Goal: Transaction & Acquisition: Book appointment/travel/reservation

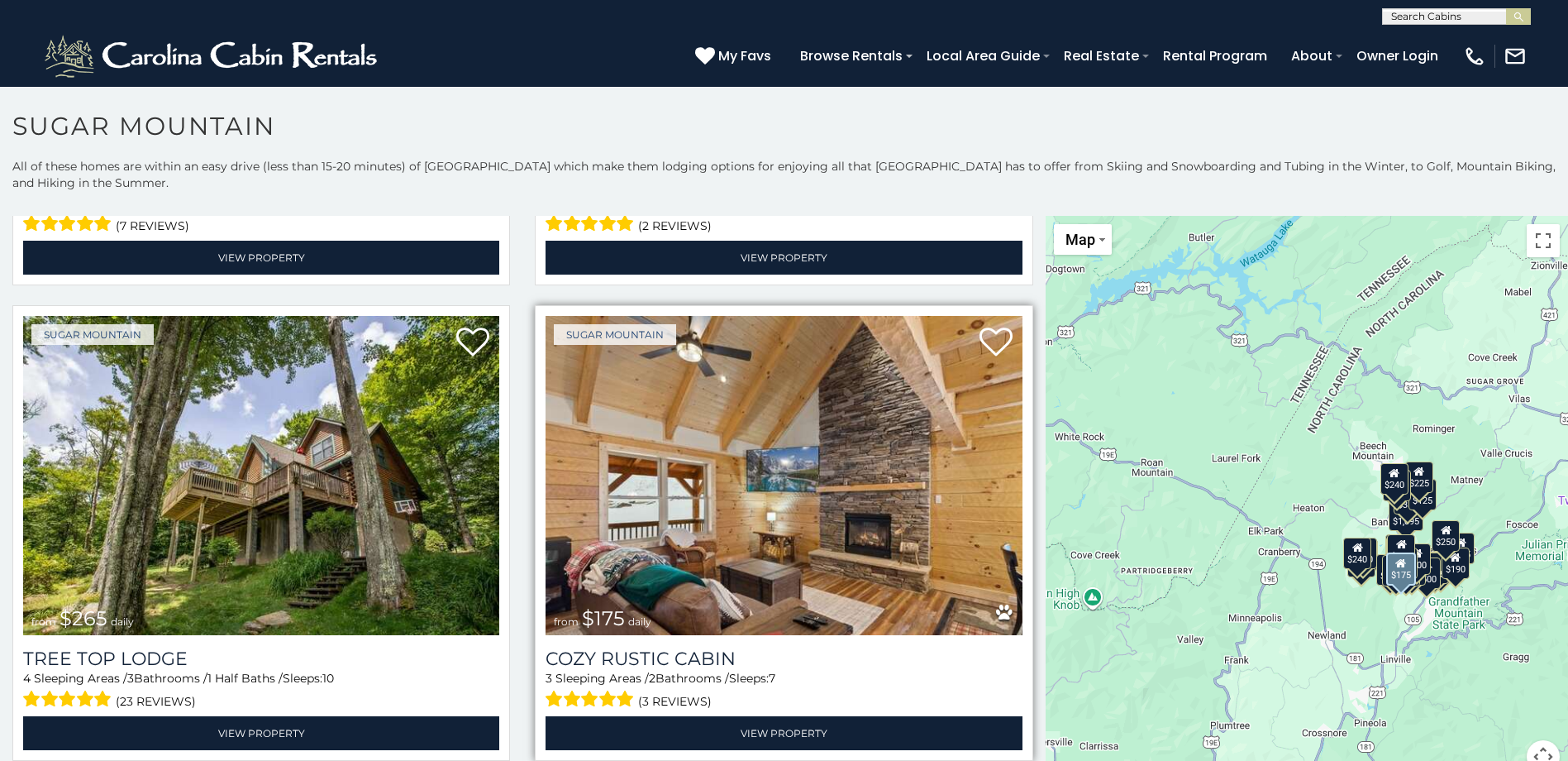
scroll to position [1406, 0]
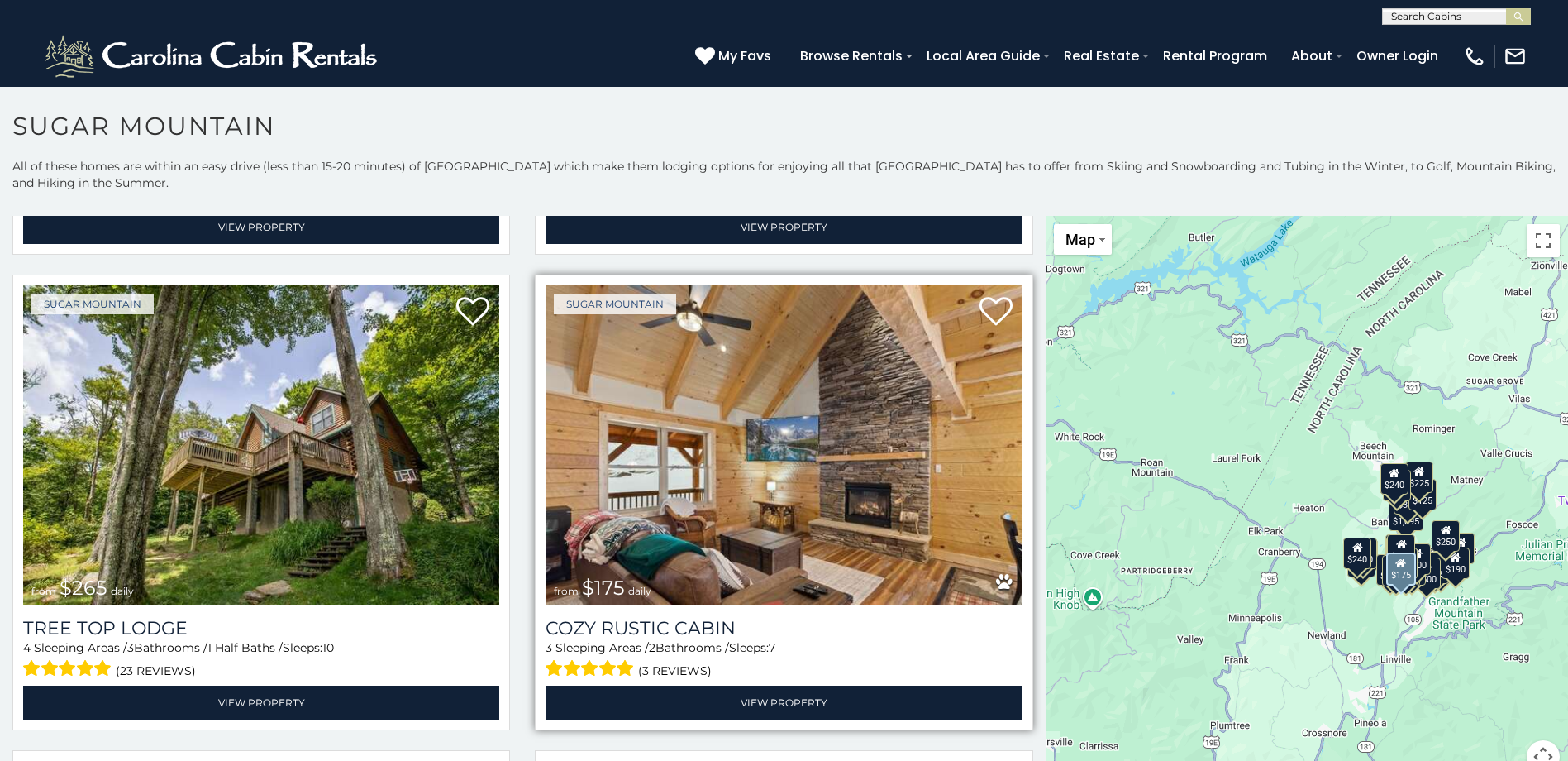
click at [703, 540] on img at bounding box center [784, 445] width 476 height 319
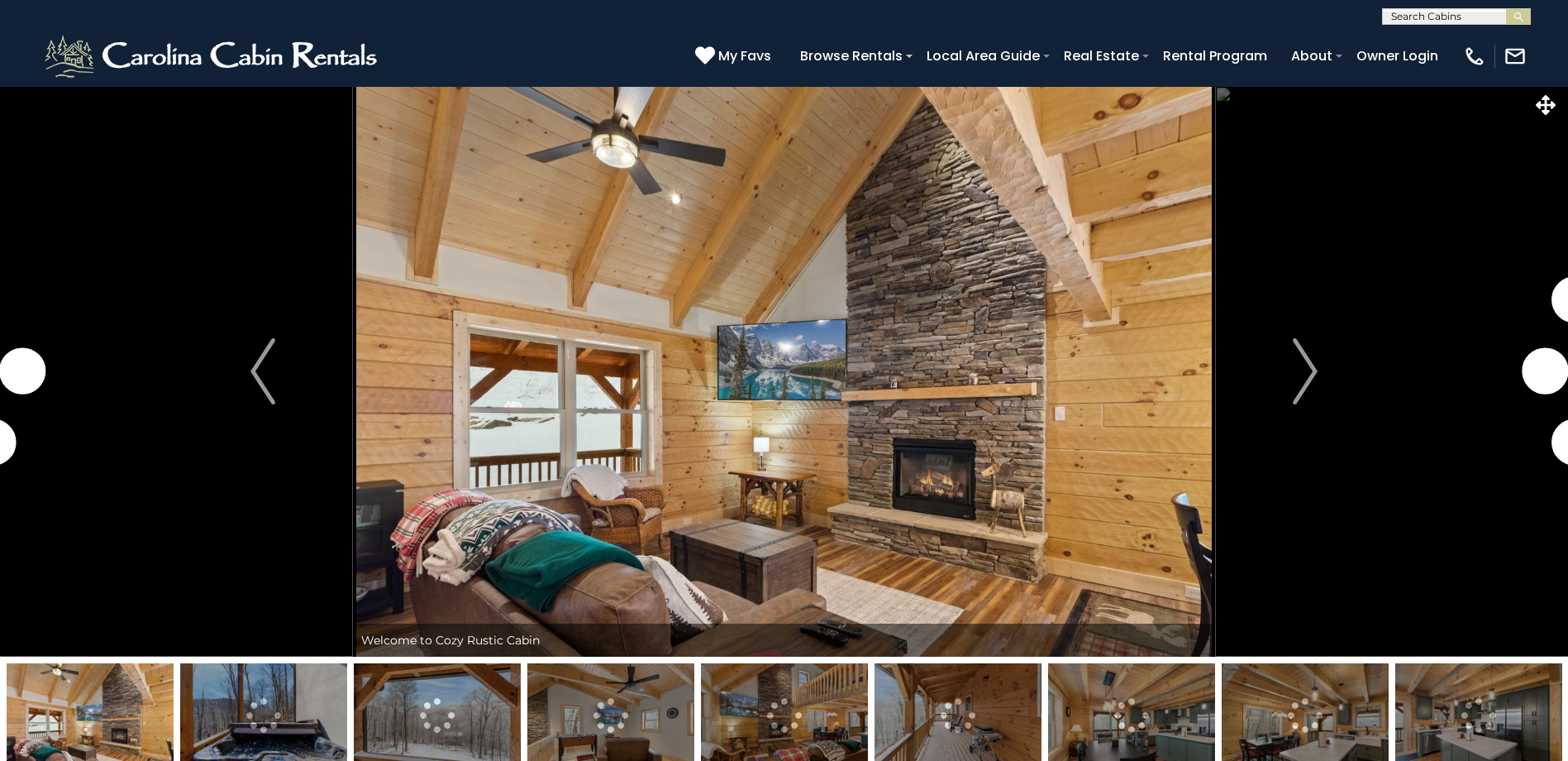
click at [1314, 379] on img "Next" at bounding box center [1305, 371] width 25 height 66
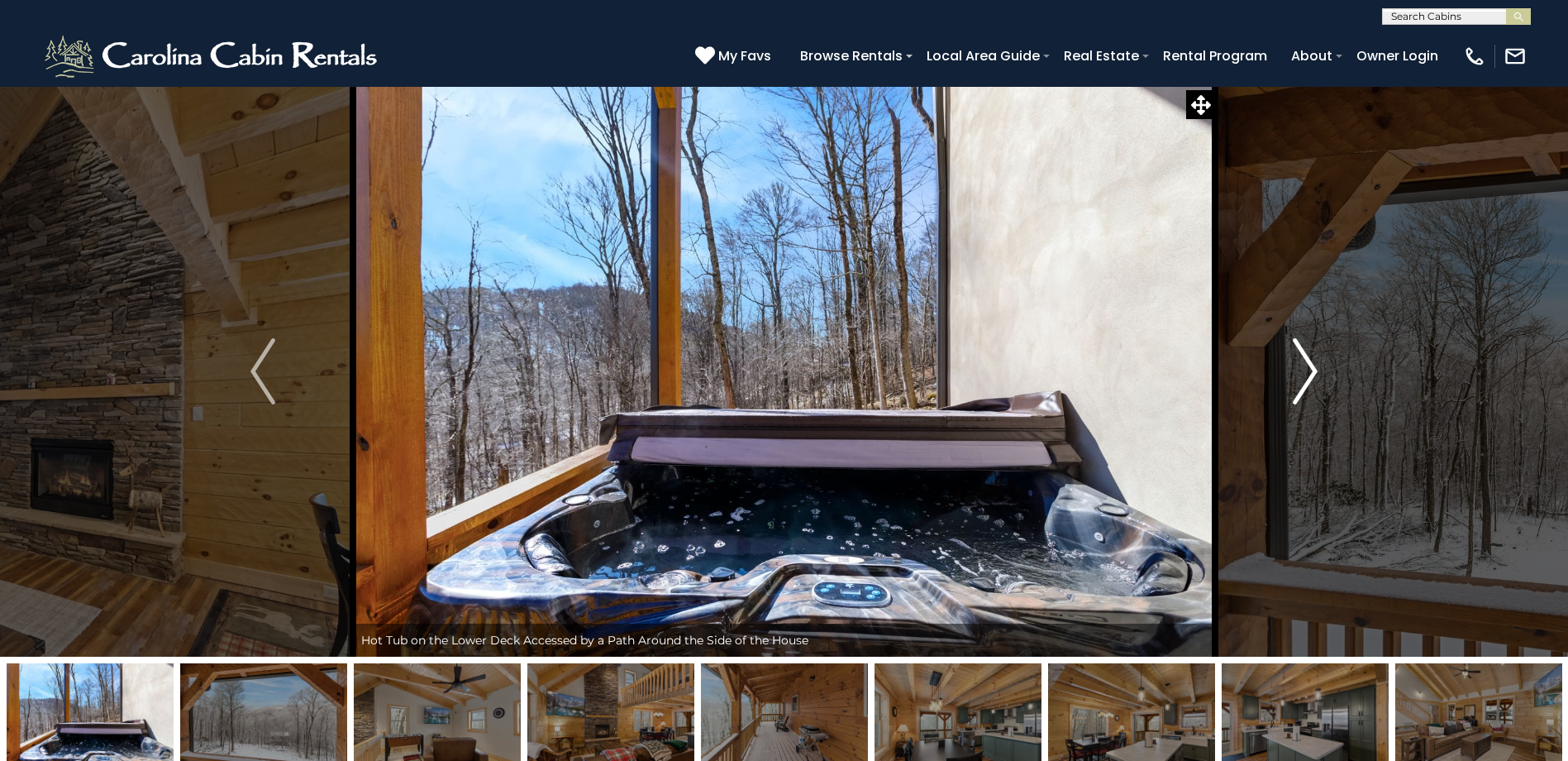
click at [1306, 374] on img "Next" at bounding box center [1305, 371] width 25 height 66
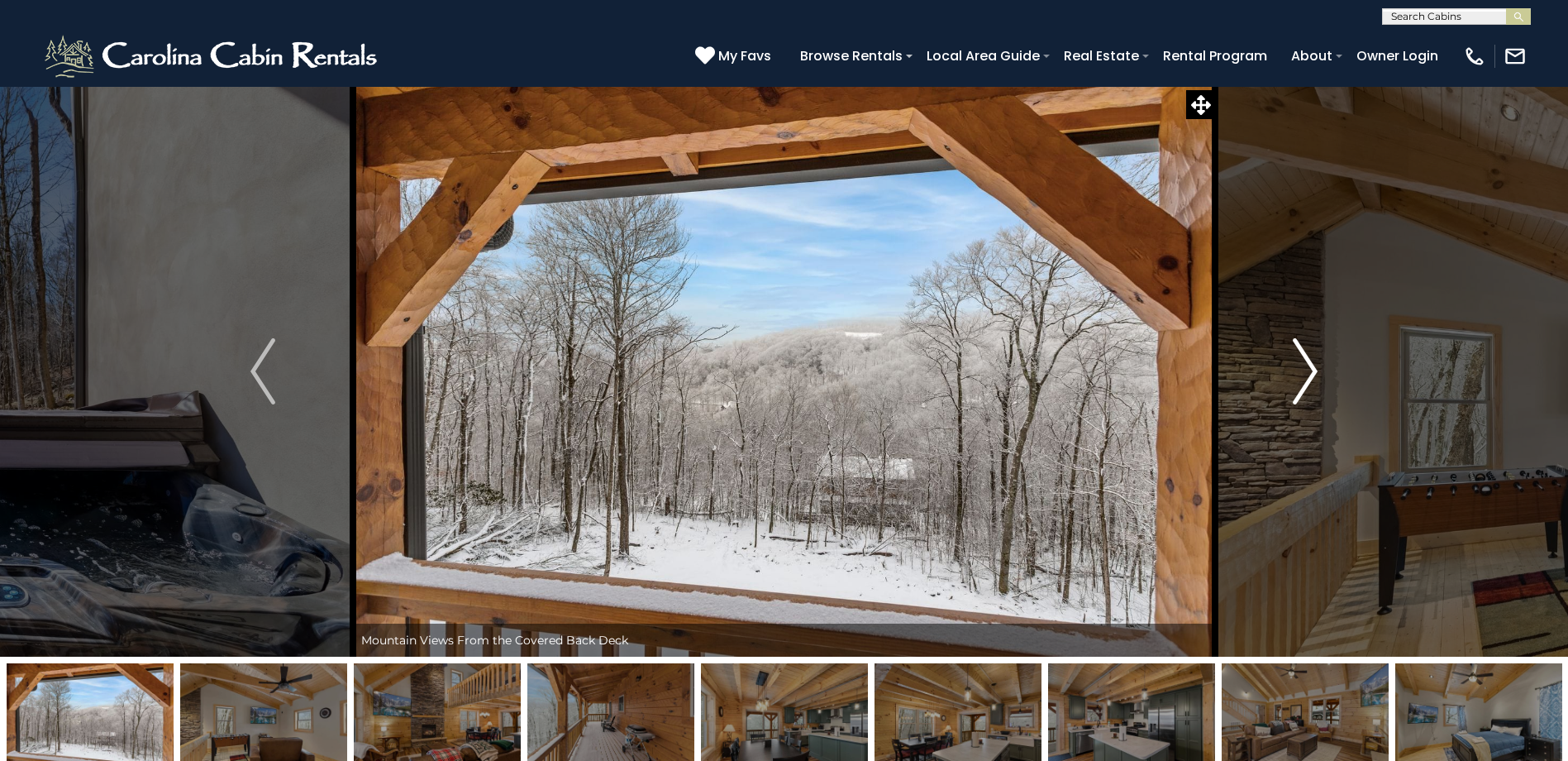
click at [1300, 373] on img "Next" at bounding box center [1305, 371] width 25 height 66
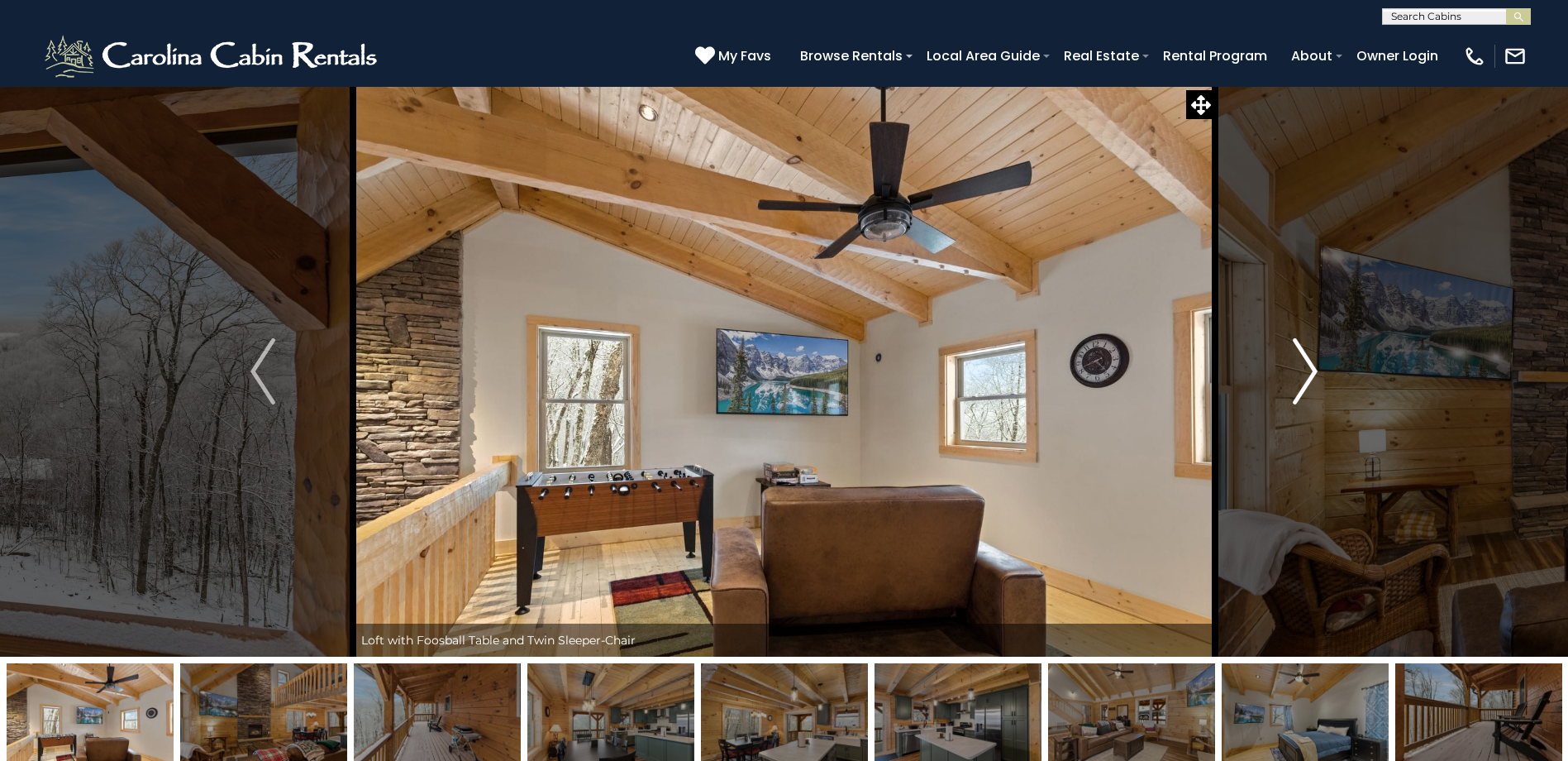
click at [1300, 373] on img "Next" at bounding box center [1305, 371] width 25 height 66
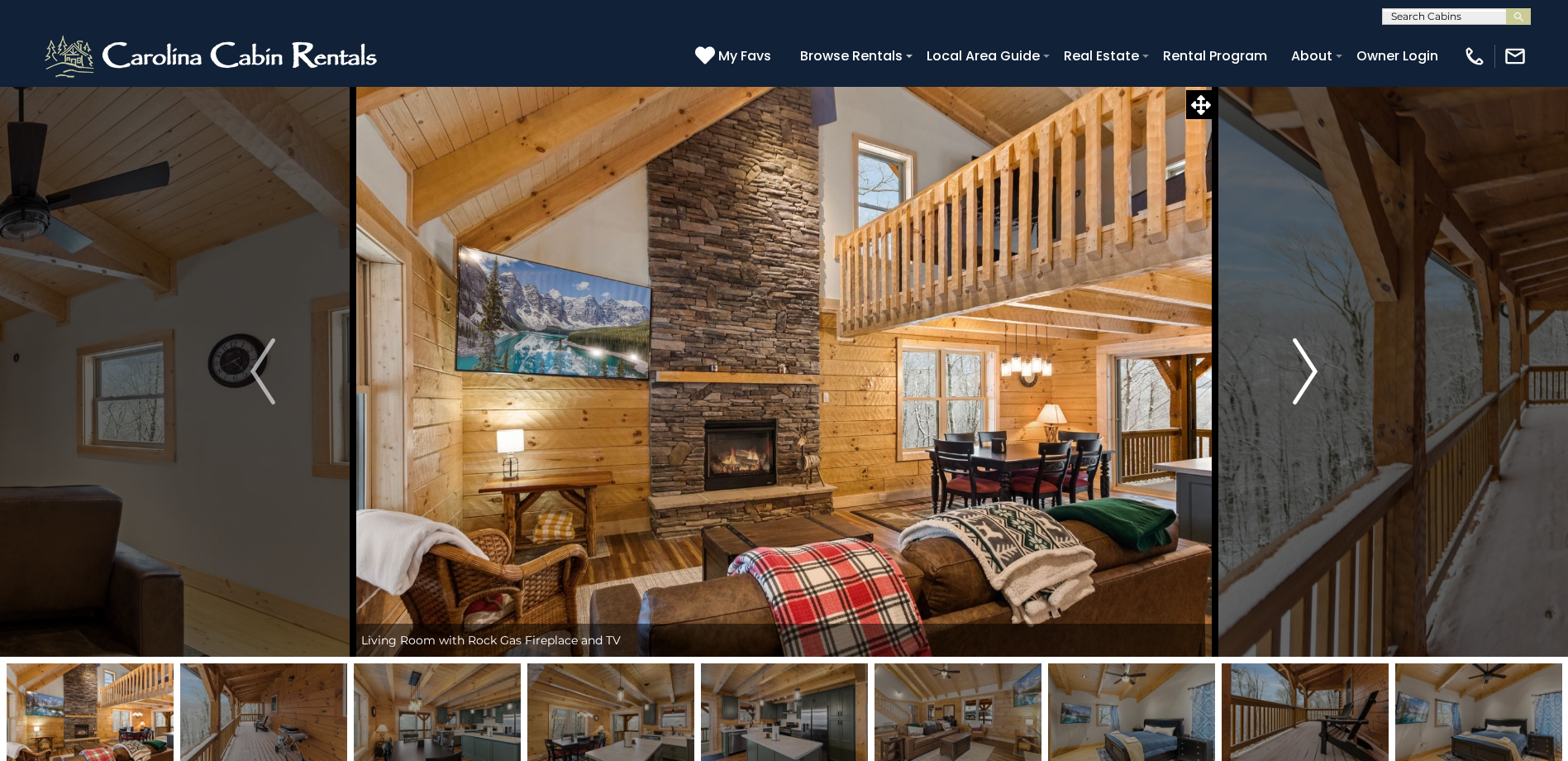
click at [1300, 373] on img "Next" at bounding box center [1305, 371] width 25 height 66
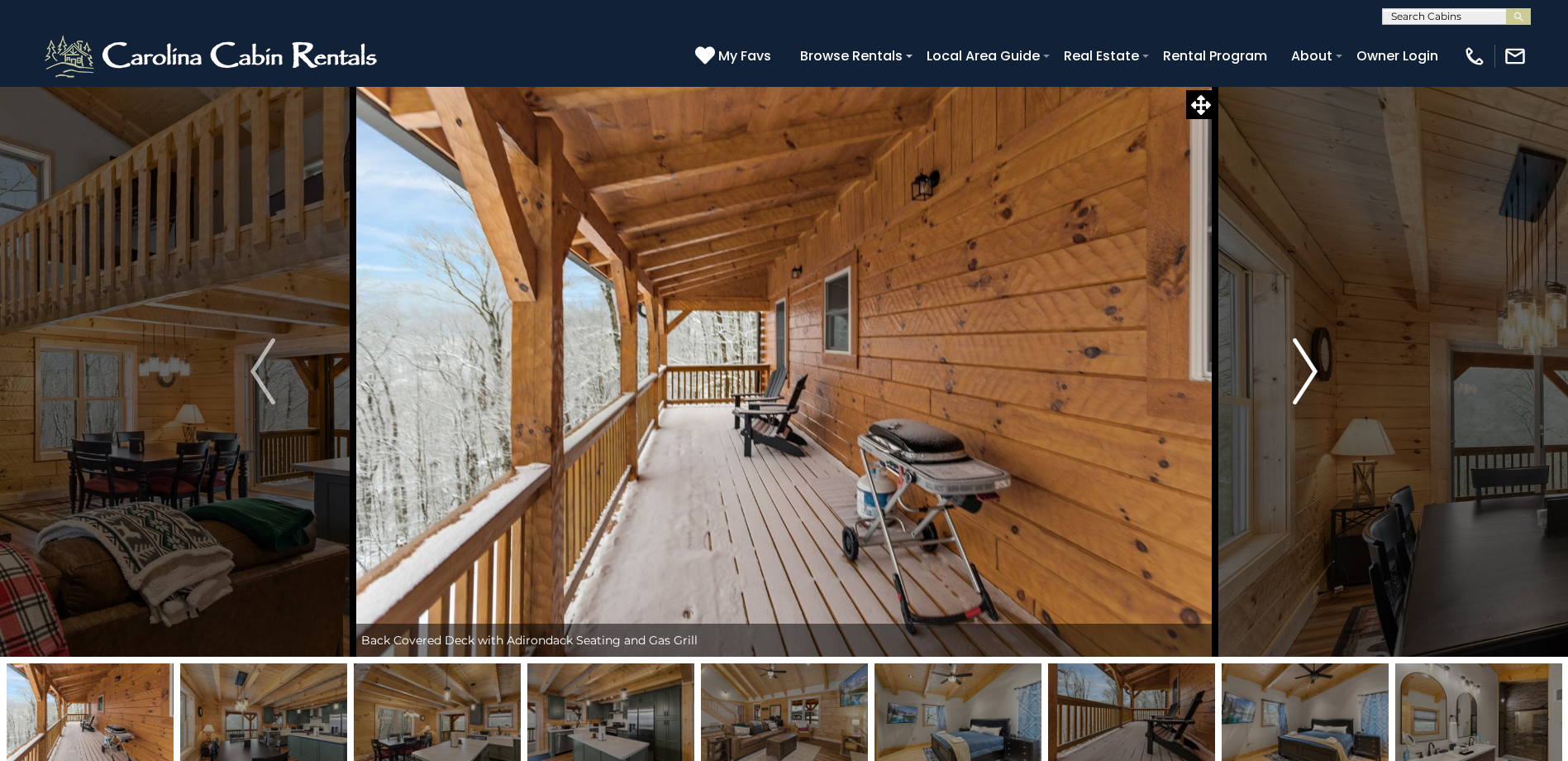
click at [1300, 373] on img "Next" at bounding box center [1305, 371] width 25 height 66
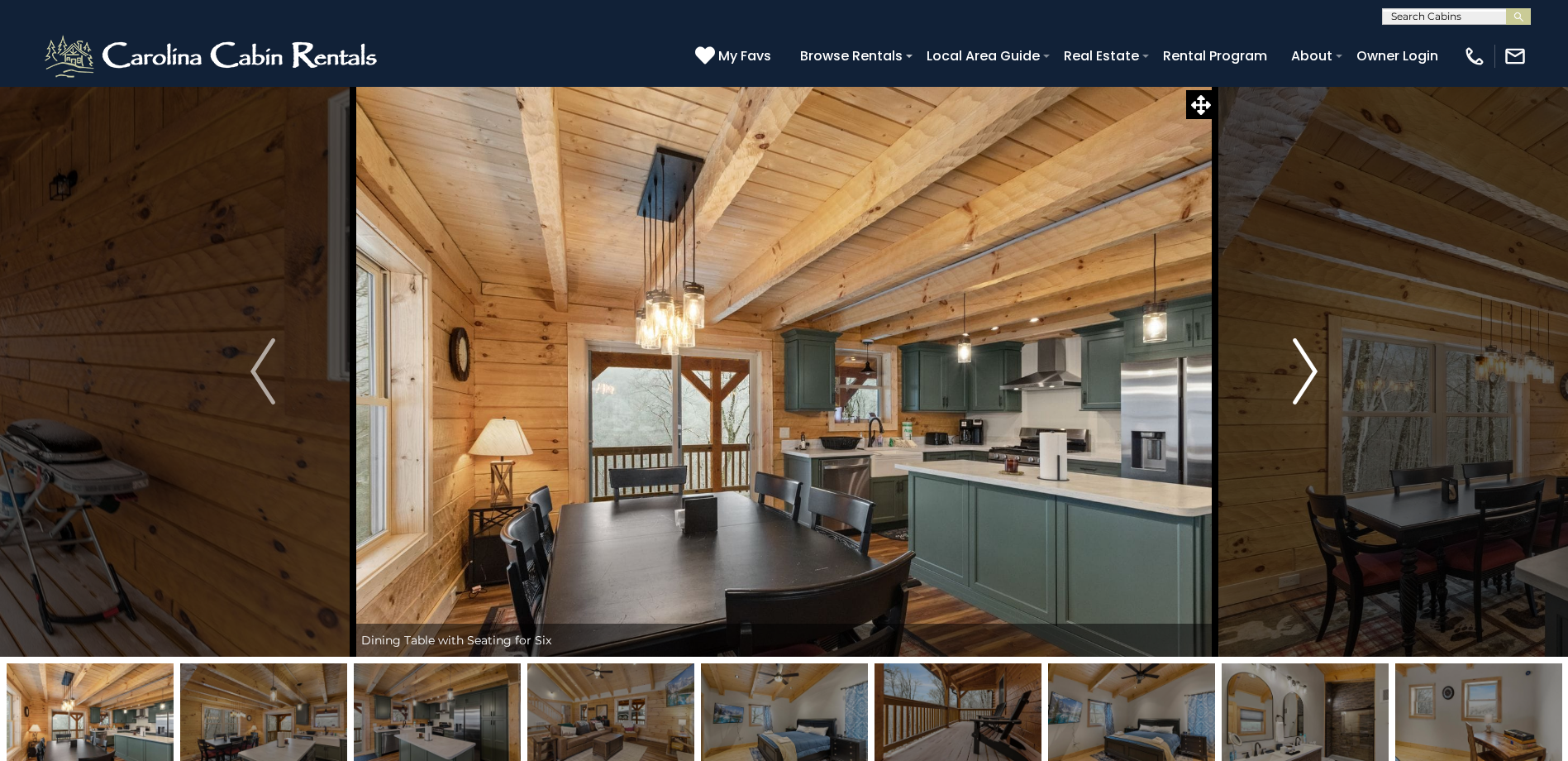
click at [1298, 373] on img "Next" at bounding box center [1305, 371] width 25 height 66
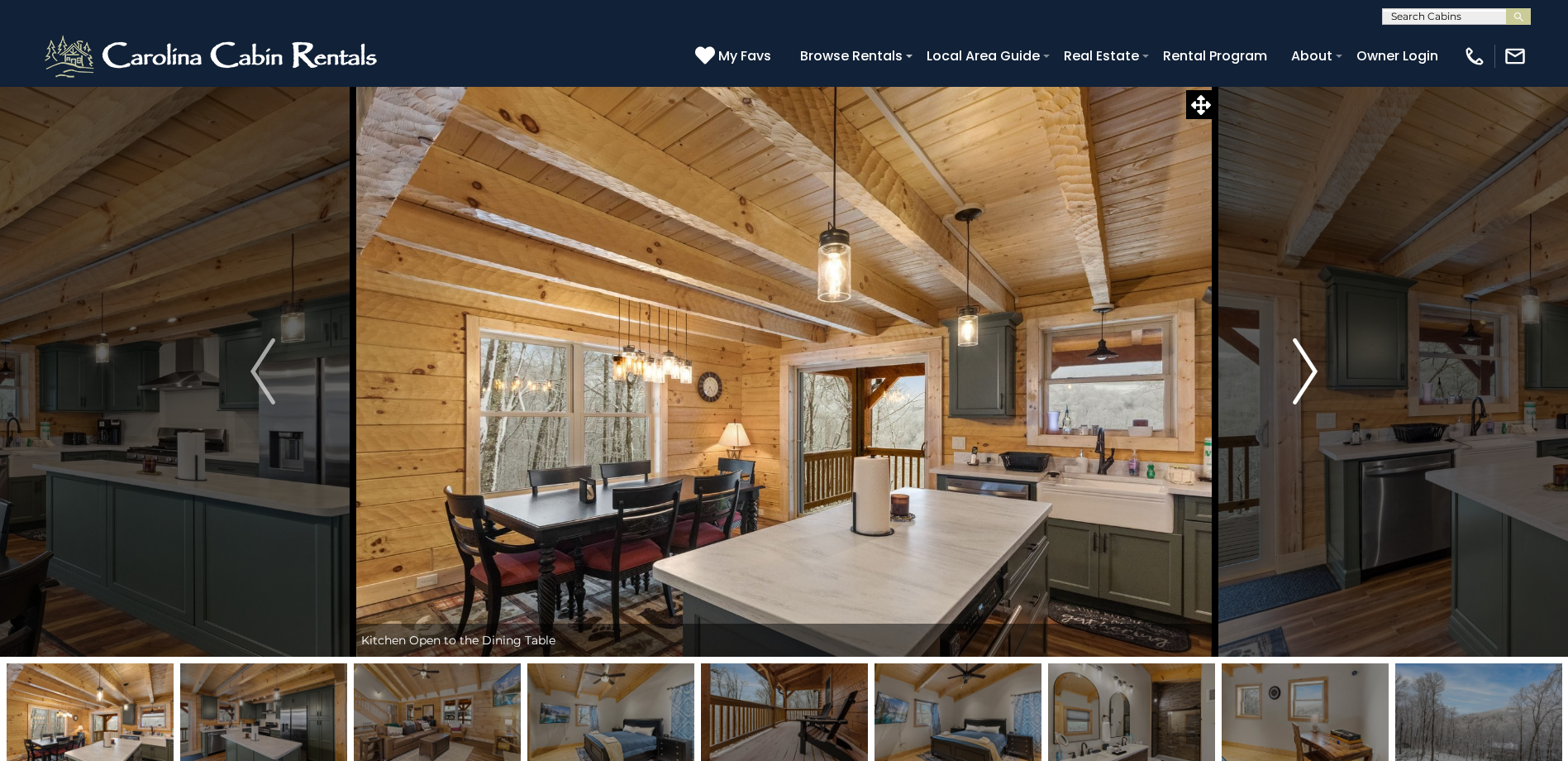
click at [1298, 373] on img "Next" at bounding box center [1305, 371] width 25 height 66
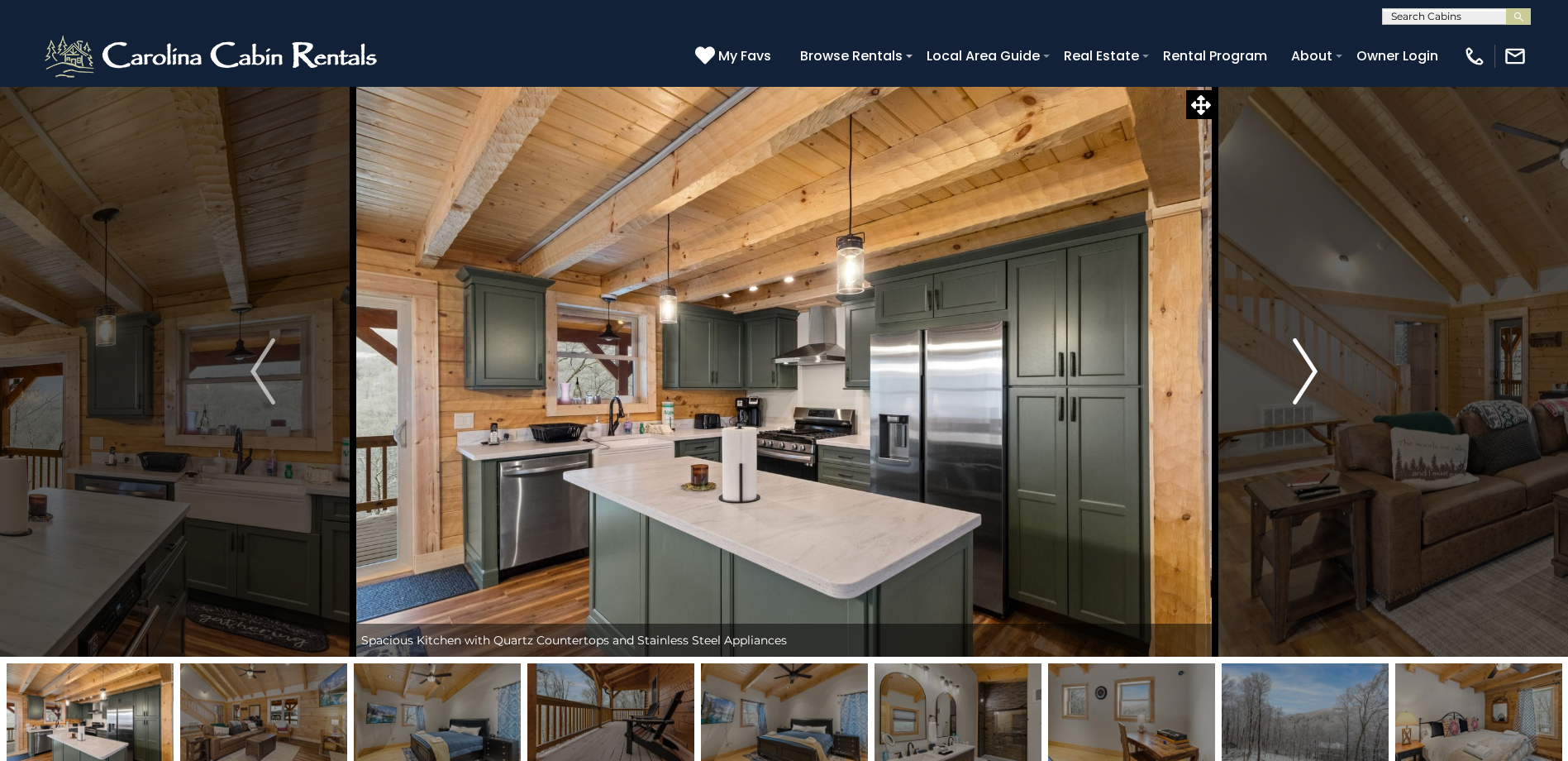
click at [1298, 373] on img "Next" at bounding box center [1305, 371] width 25 height 66
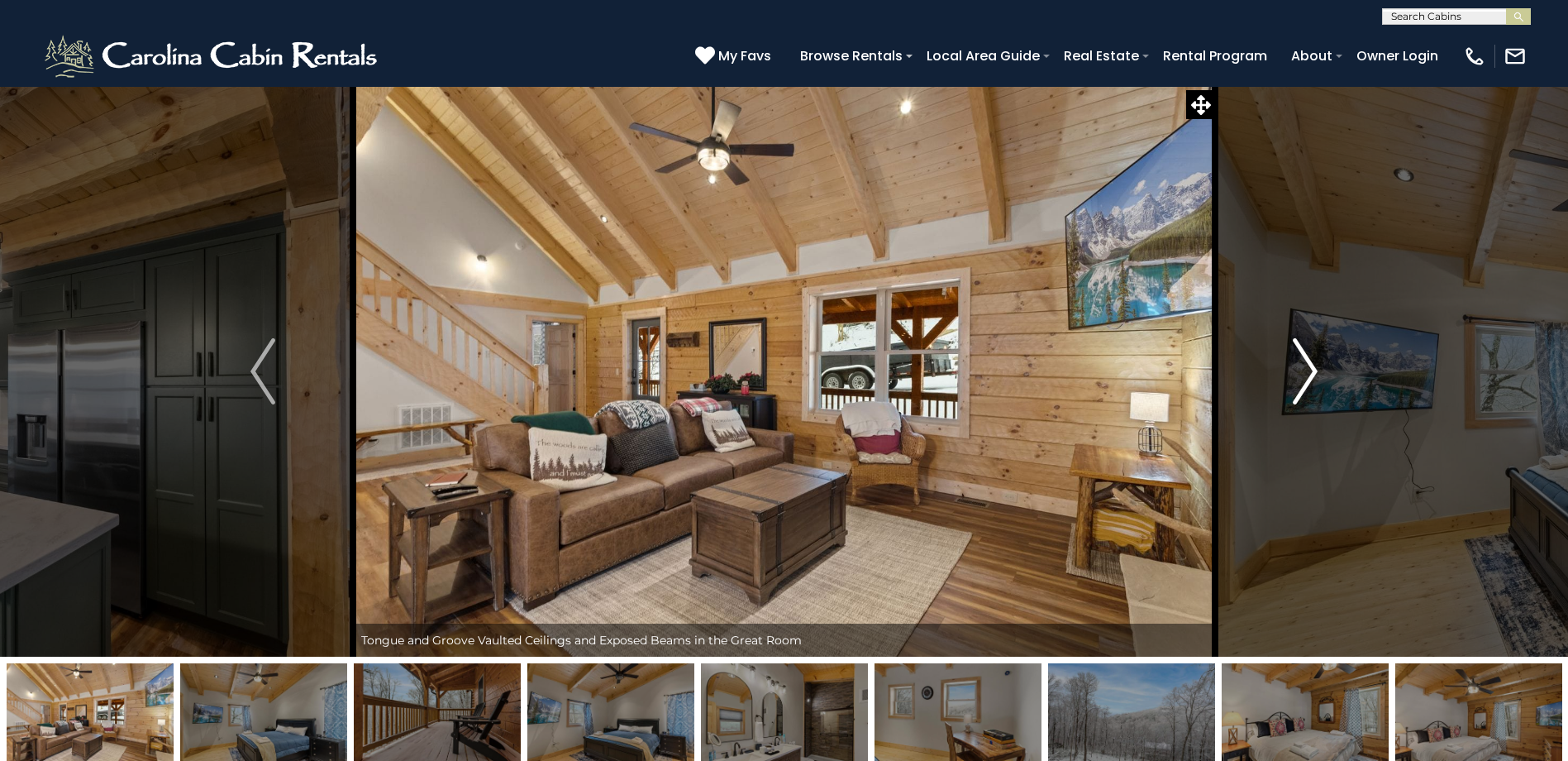
click at [1298, 373] on img "Next" at bounding box center [1305, 371] width 25 height 66
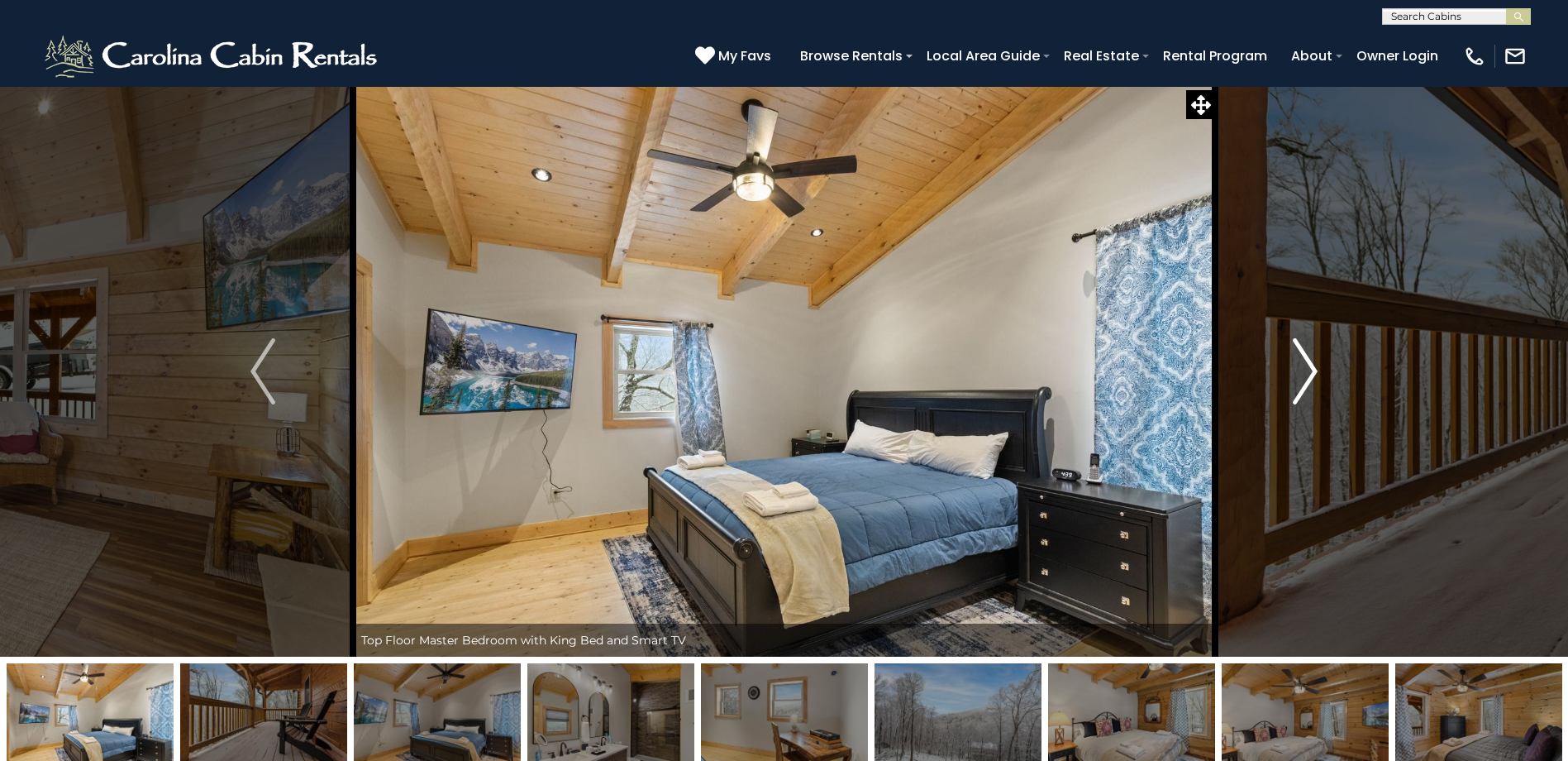
click at [1298, 371] on img "Next" at bounding box center [1305, 371] width 25 height 66
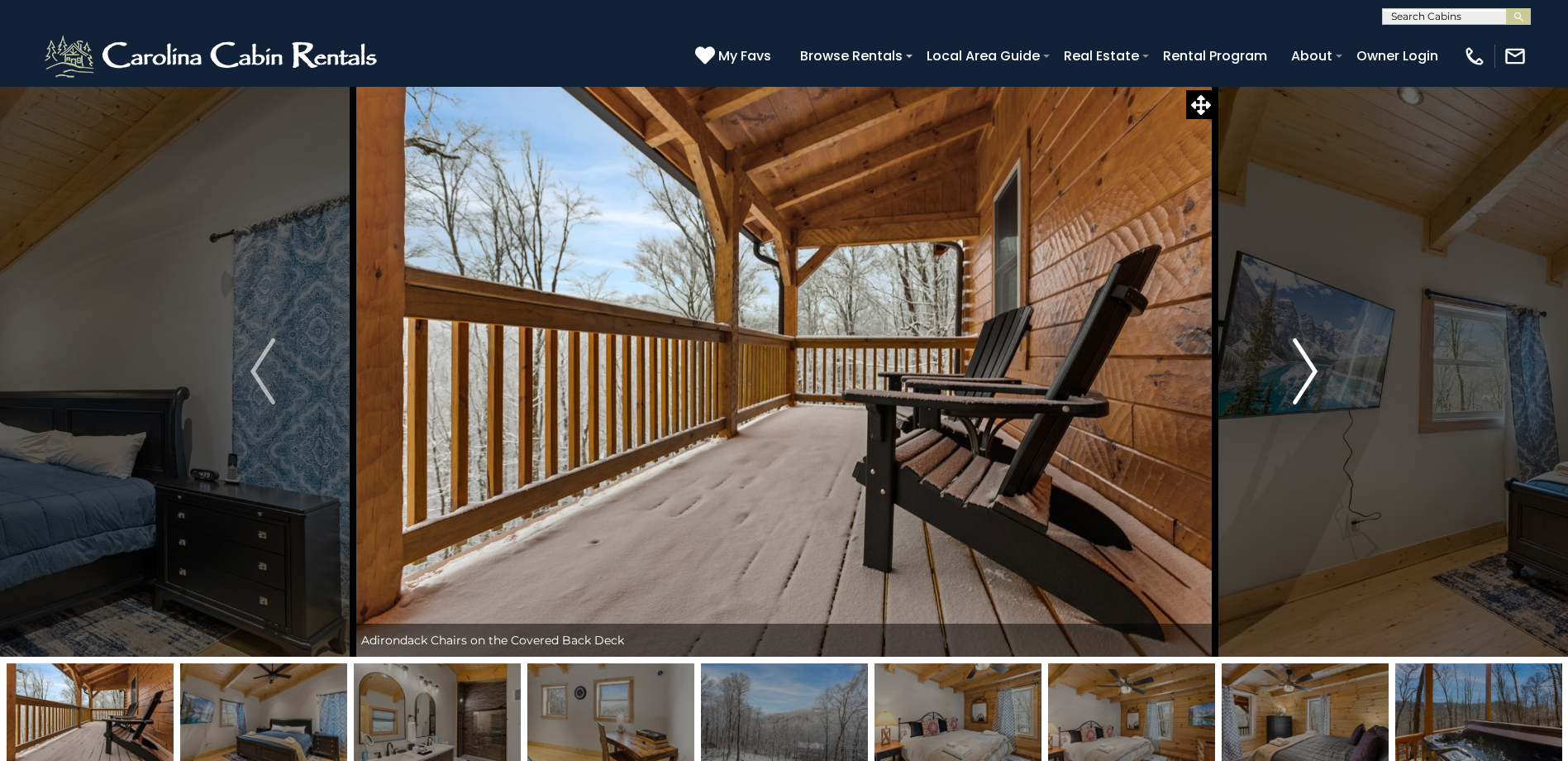
click at [1288, 362] on button "Next" at bounding box center [1304, 371] width 180 height 570
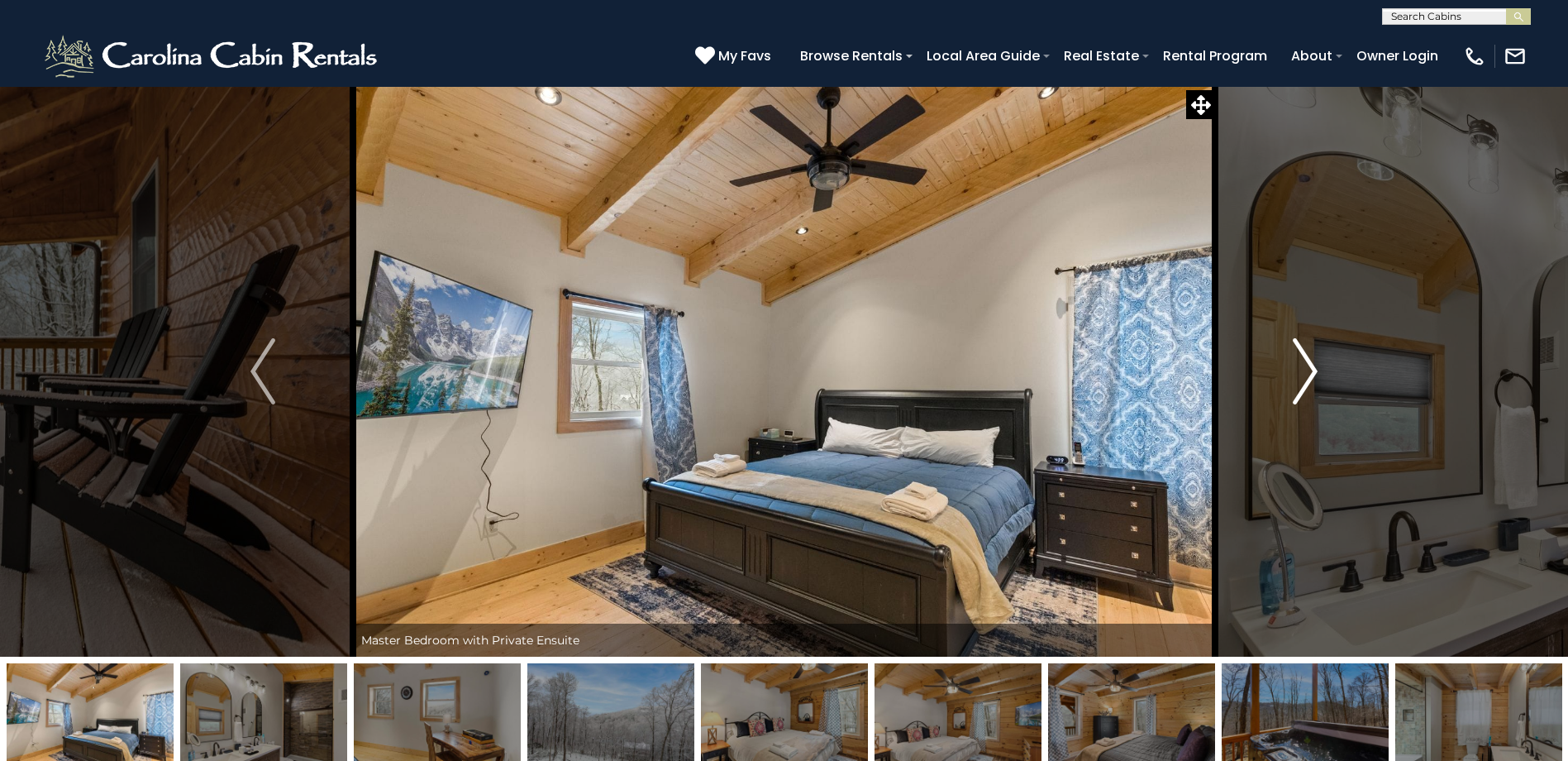
click at [1298, 379] on img "Next" at bounding box center [1305, 371] width 25 height 66
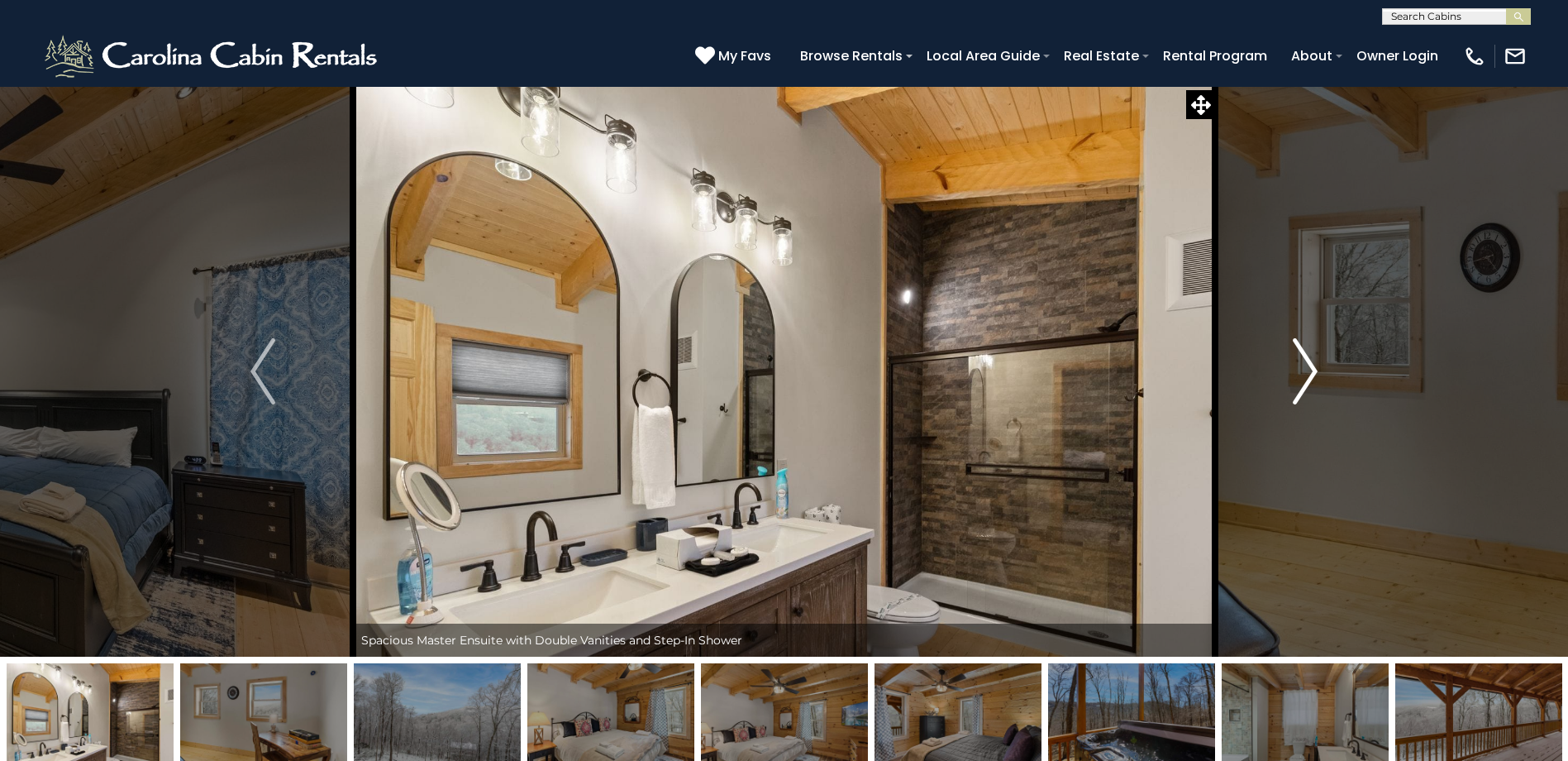
click at [1289, 377] on button "Next" at bounding box center [1304, 371] width 180 height 570
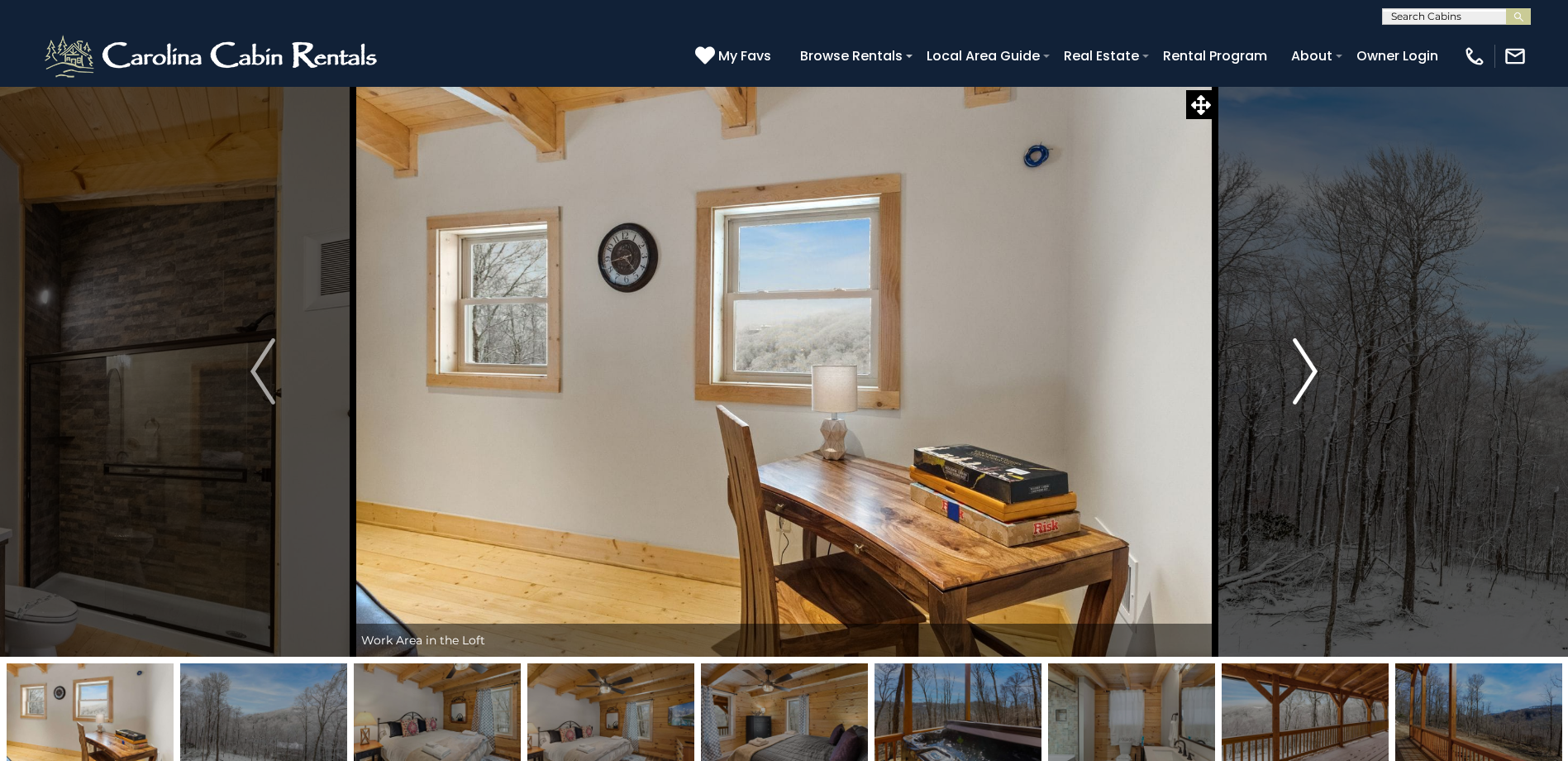
click at [1289, 377] on button "Next" at bounding box center [1304, 371] width 180 height 570
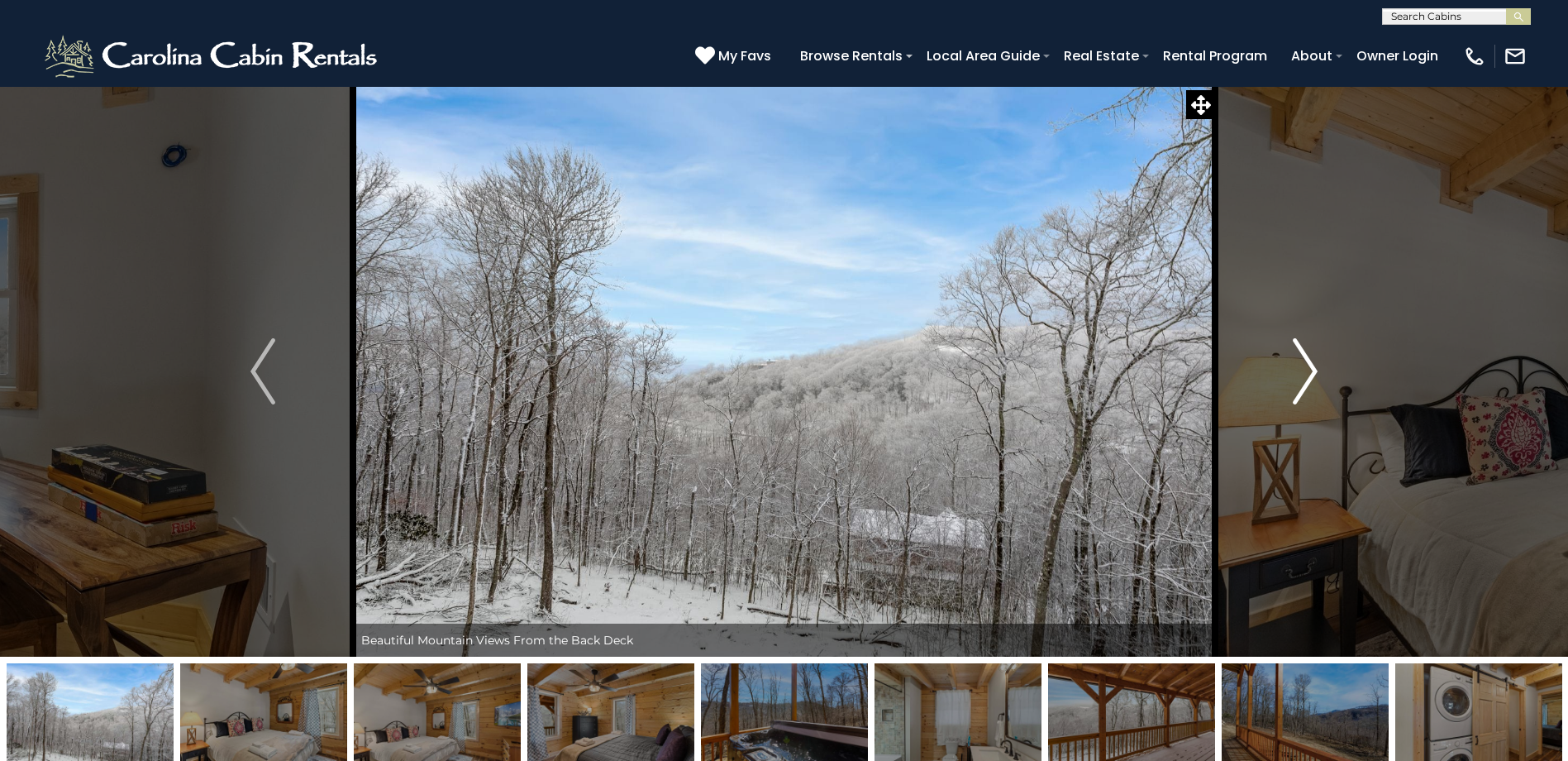
click at [1289, 378] on button "Next" at bounding box center [1304, 371] width 180 height 570
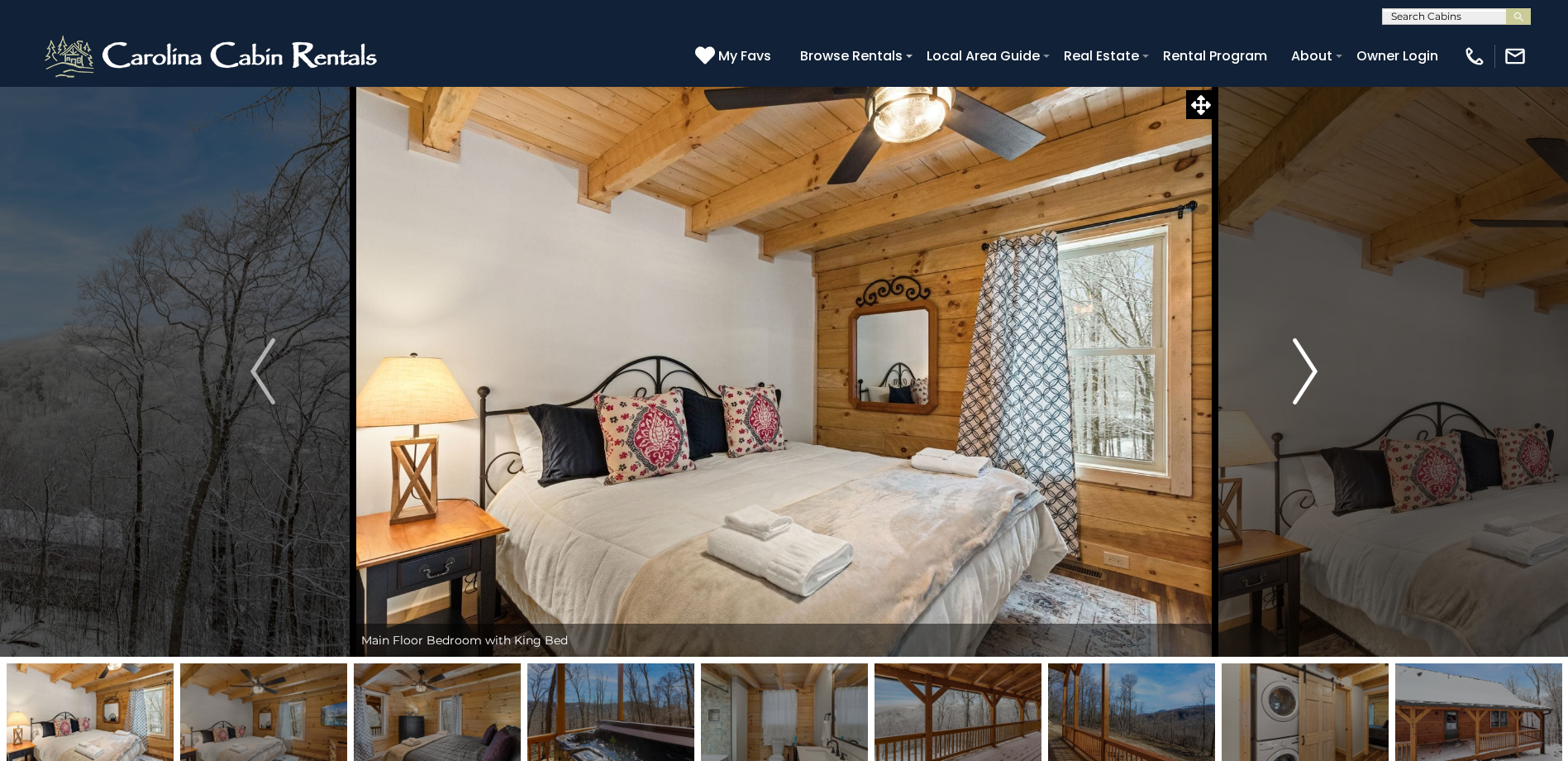
click at [1289, 378] on button "Next" at bounding box center [1304, 371] width 180 height 570
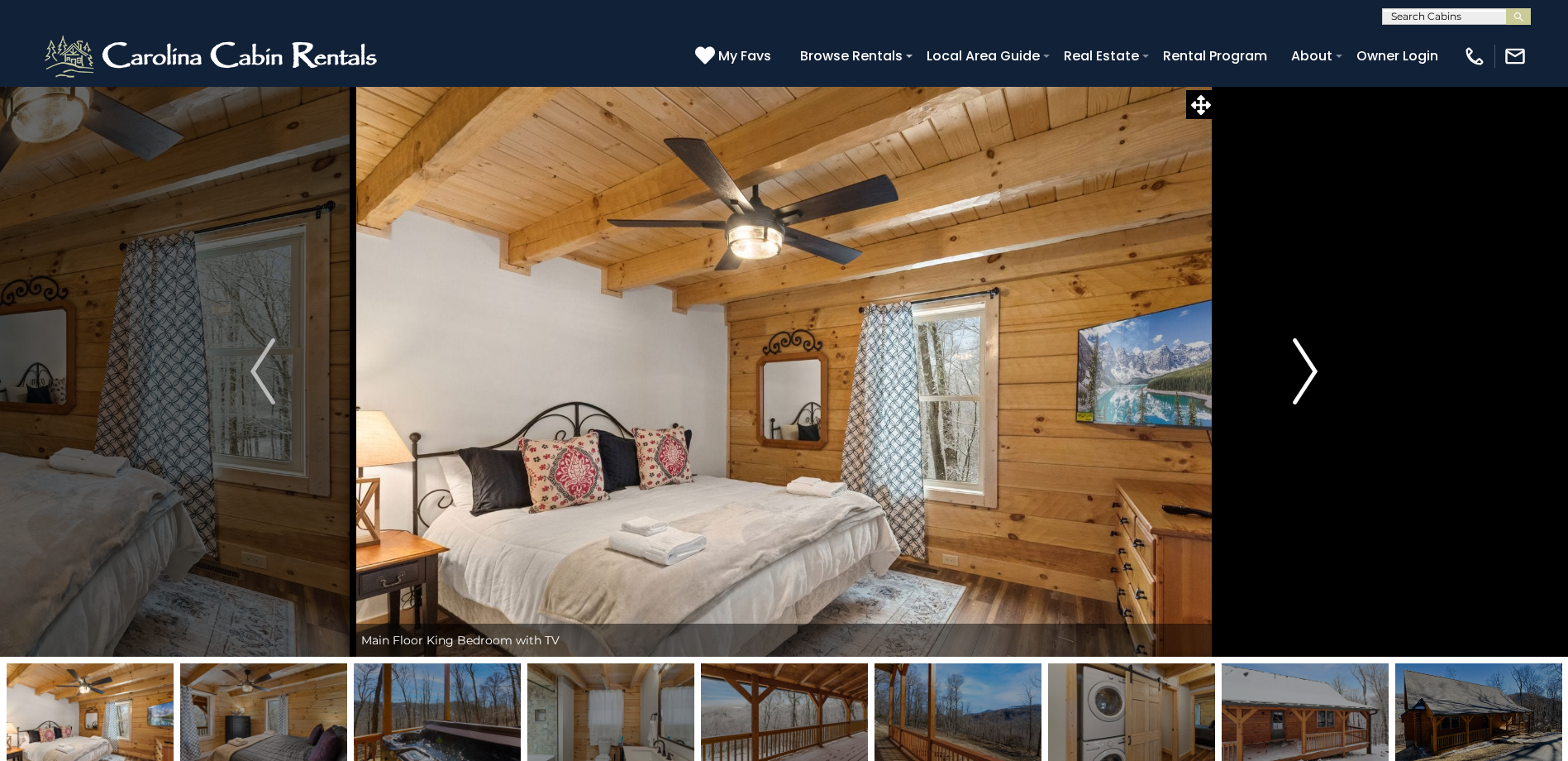
click at [1289, 379] on button "Next" at bounding box center [1304, 371] width 180 height 570
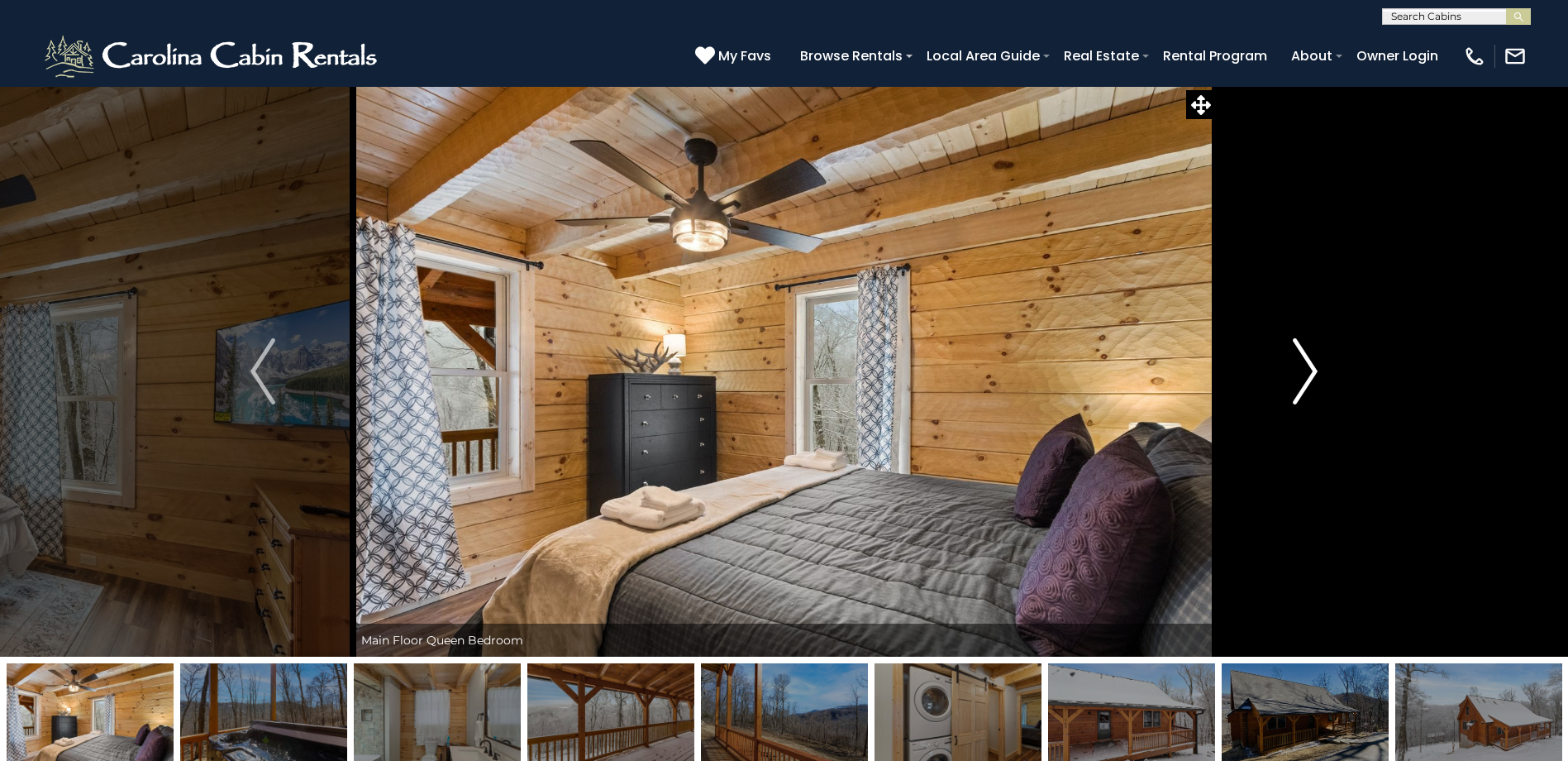
click at [1286, 375] on button "Next" at bounding box center [1304, 371] width 180 height 570
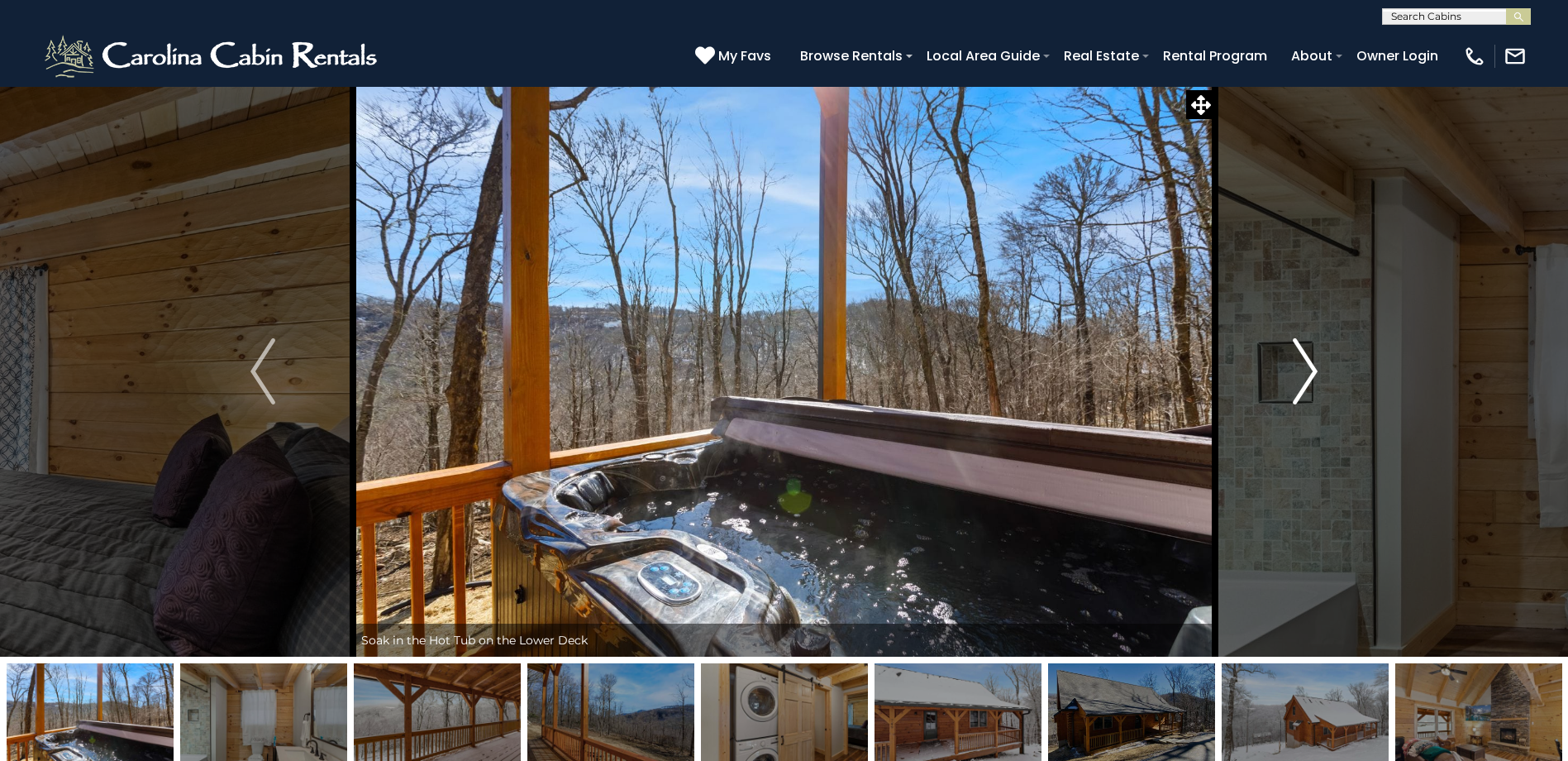
click at [1286, 375] on button "Next" at bounding box center [1304, 371] width 180 height 570
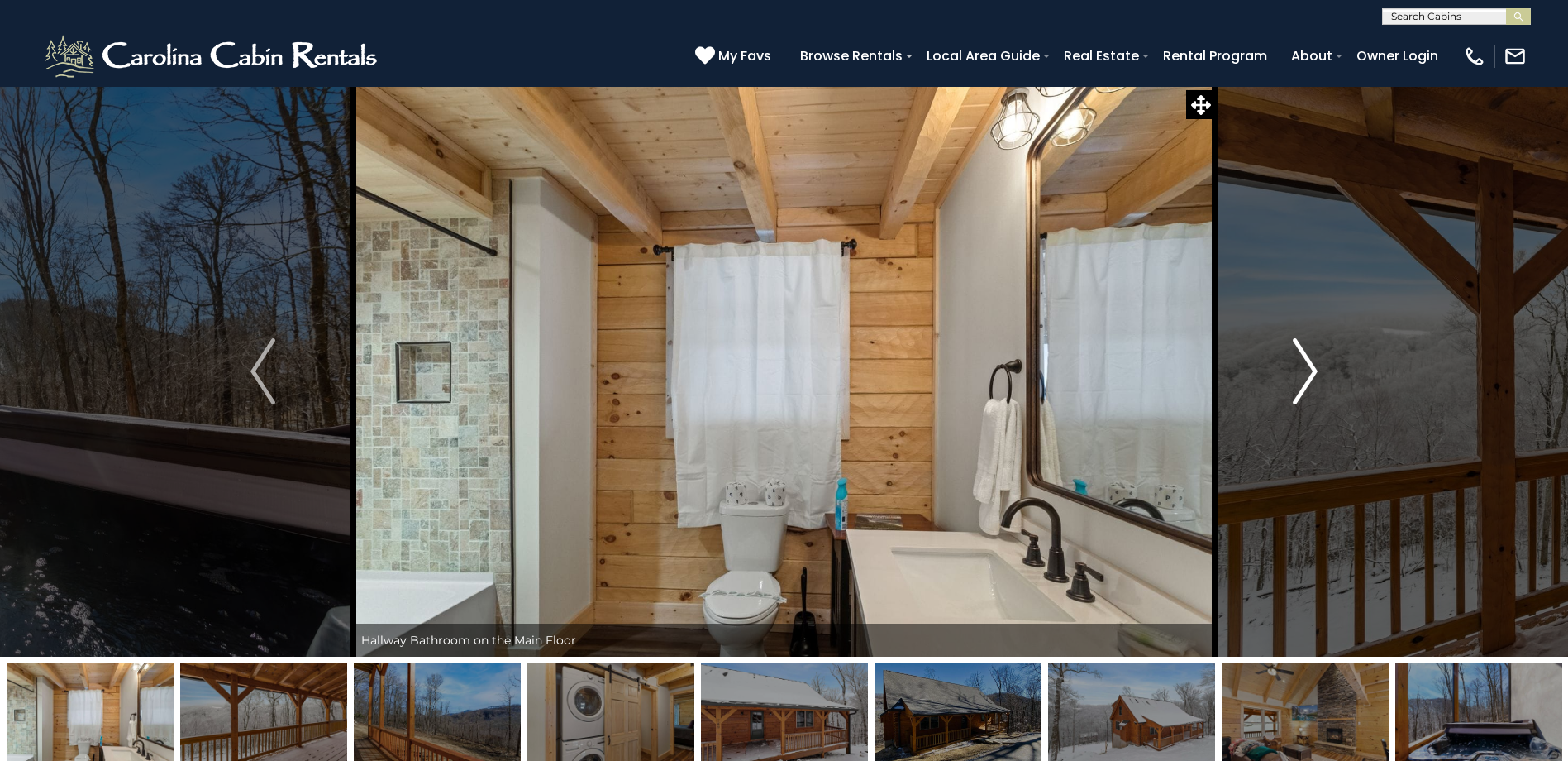
click at [1286, 375] on button "Next" at bounding box center [1304, 371] width 180 height 570
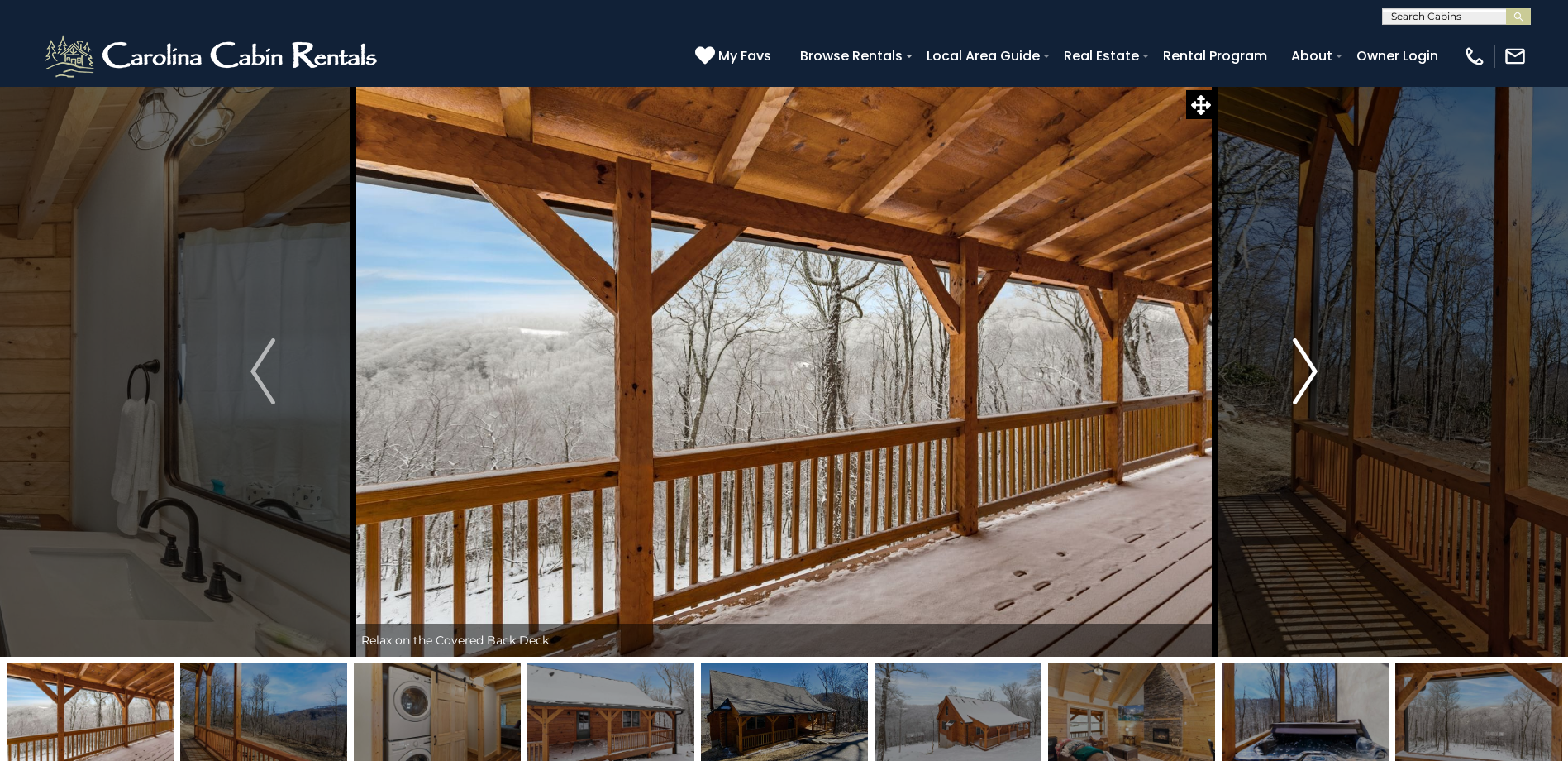
click at [1286, 375] on button "Next" at bounding box center [1304, 371] width 180 height 570
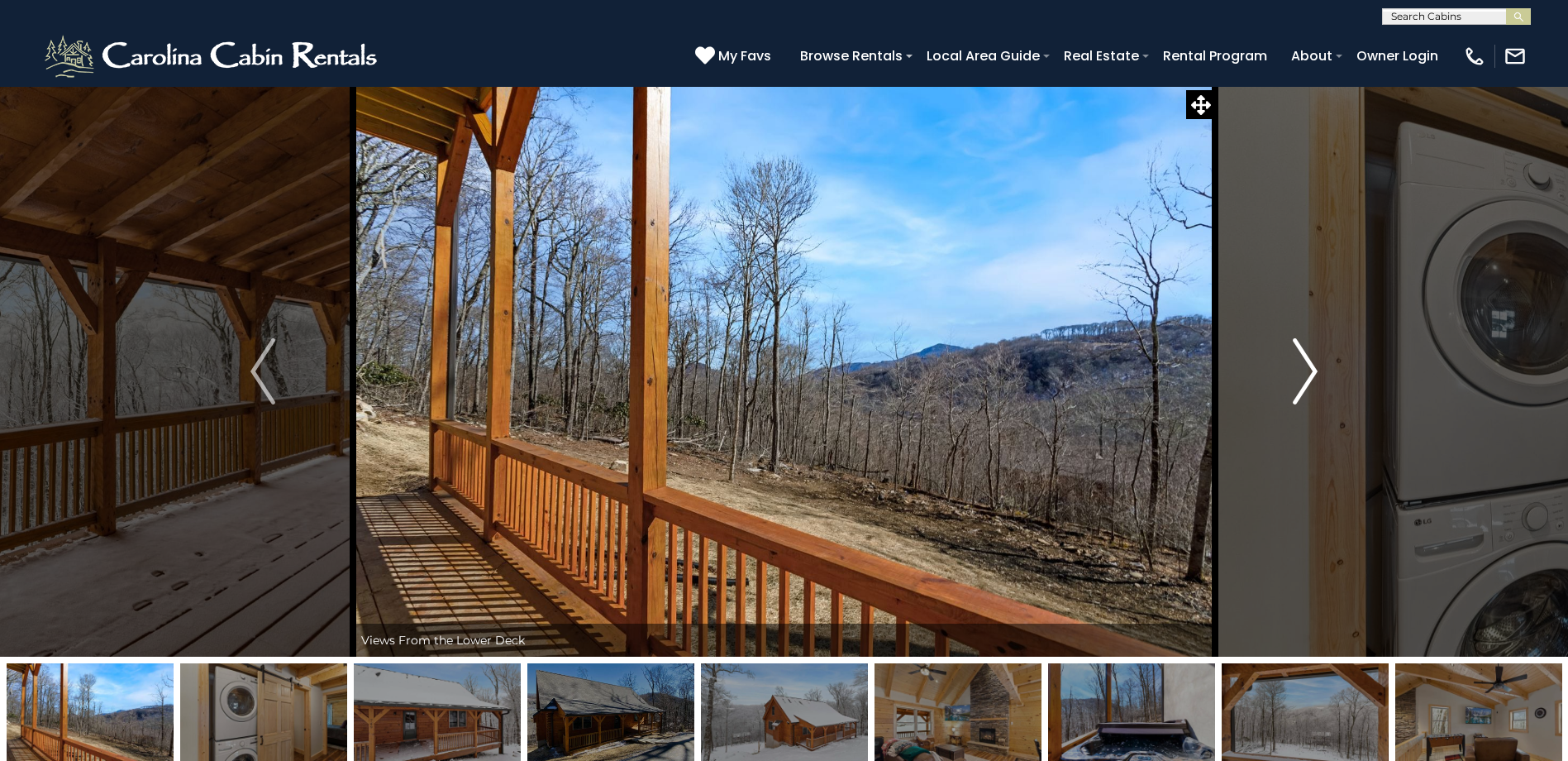
click at [1286, 375] on button "Next" at bounding box center [1304, 371] width 180 height 570
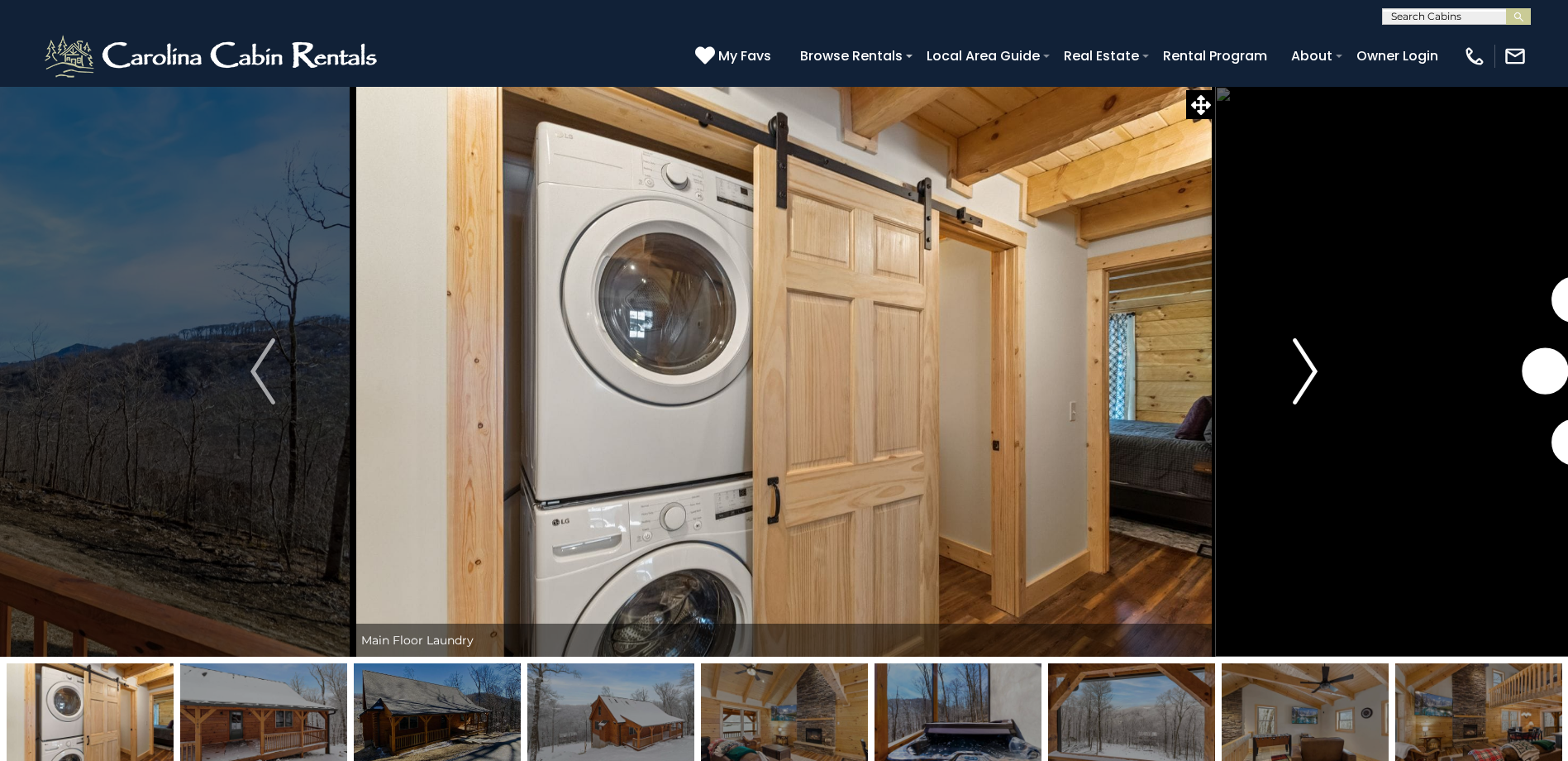
click at [1274, 376] on button "Next" at bounding box center [1304, 371] width 180 height 570
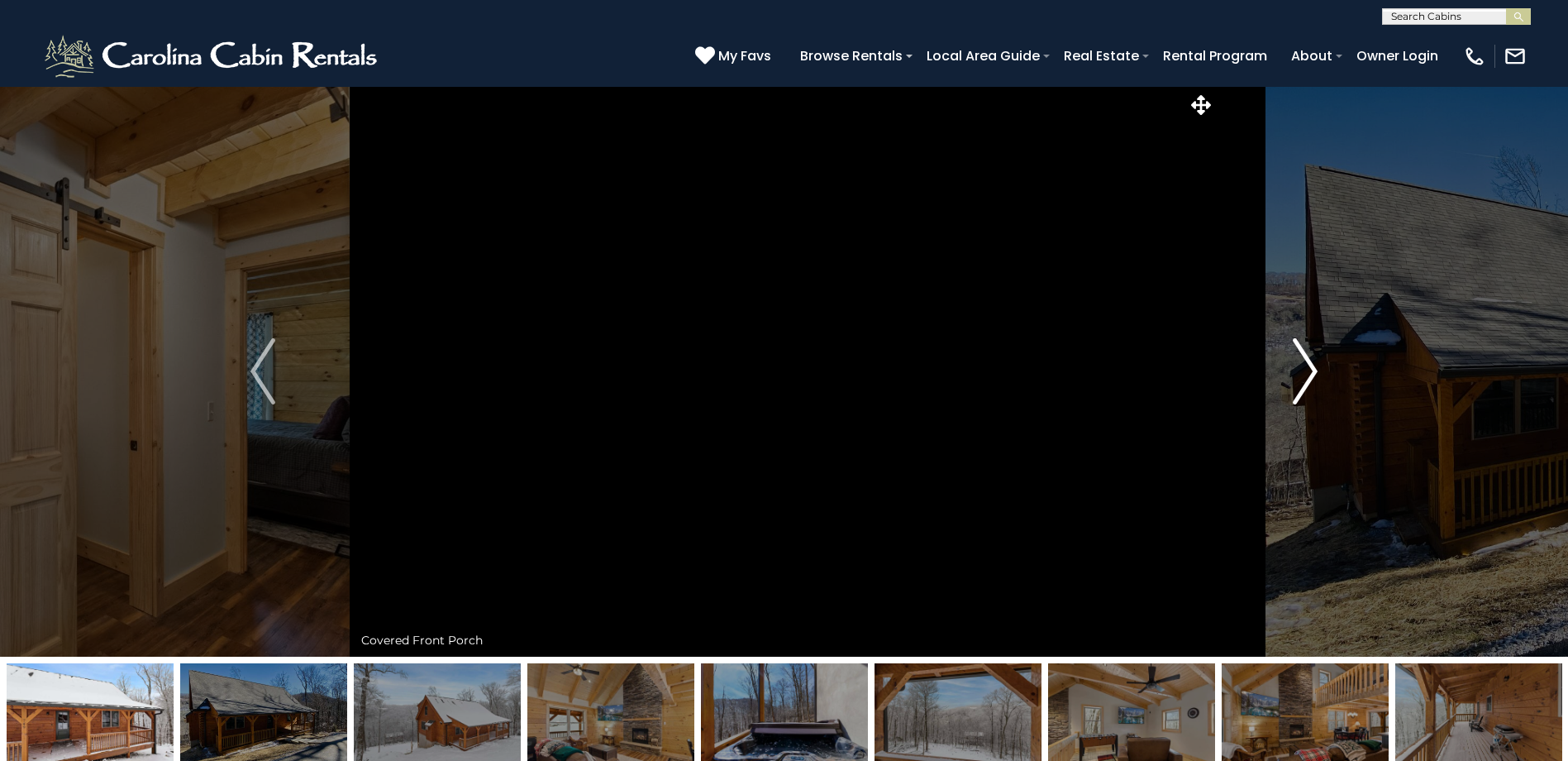
click at [1274, 376] on button "Next" at bounding box center [1304, 371] width 180 height 570
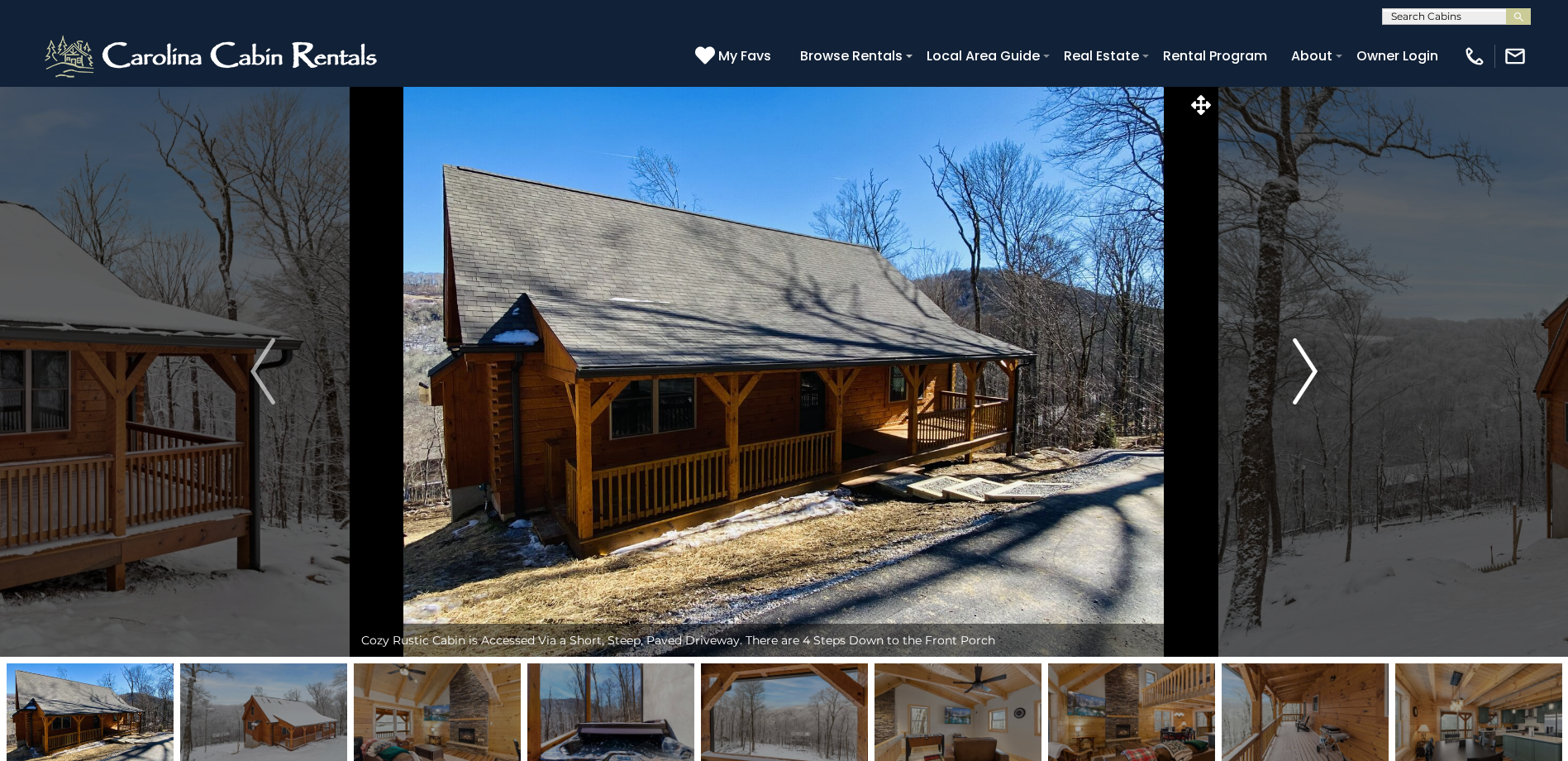
click at [1273, 373] on button "Next" at bounding box center [1304, 371] width 180 height 570
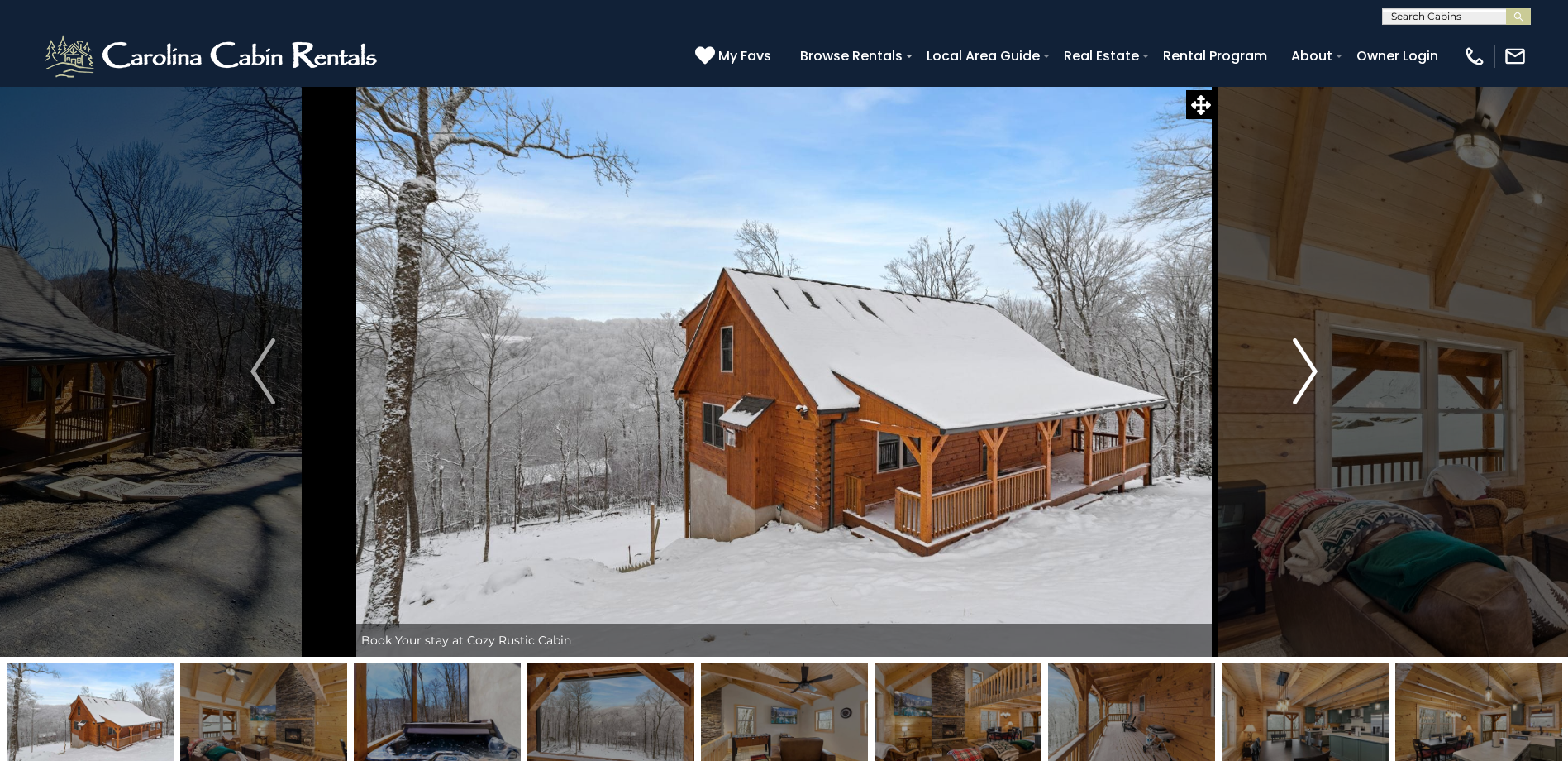
click at [1273, 371] on button "Next" at bounding box center [1304, 371] width 180 height 570
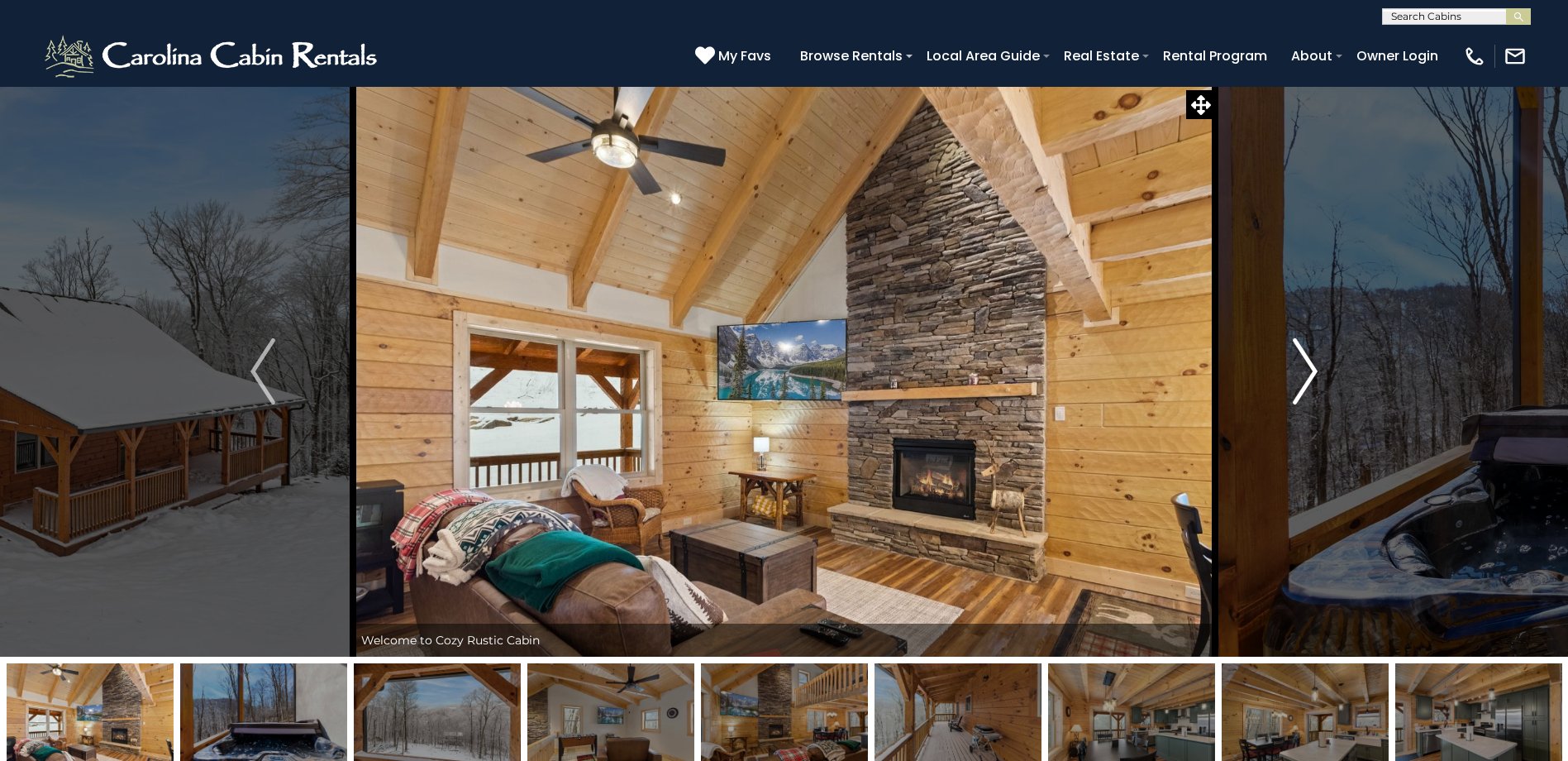
click at [1236, 300] on button "Next" at bounding box center [1304, 371] width 180 height 570
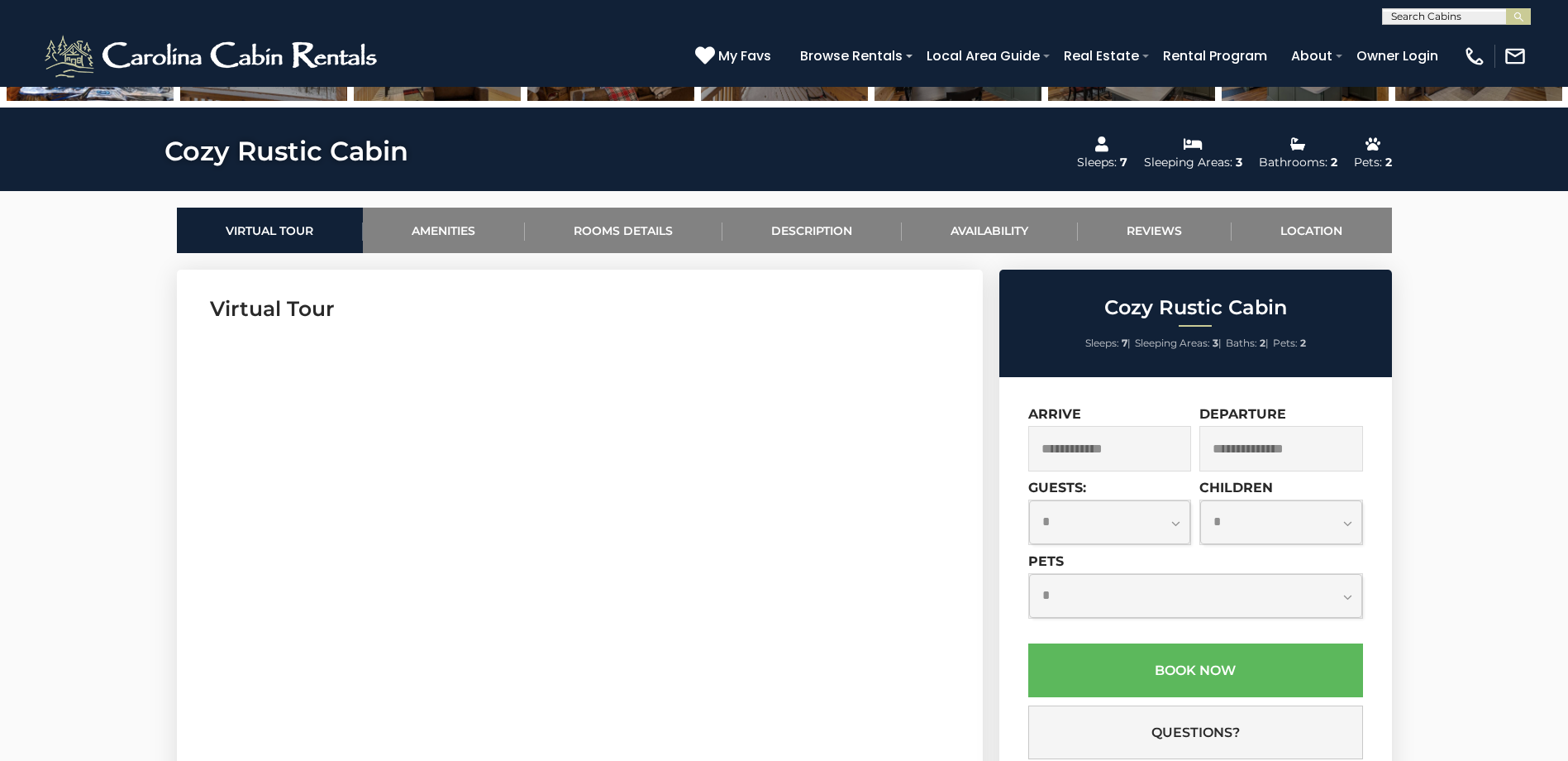
scroll to position [744, 0]
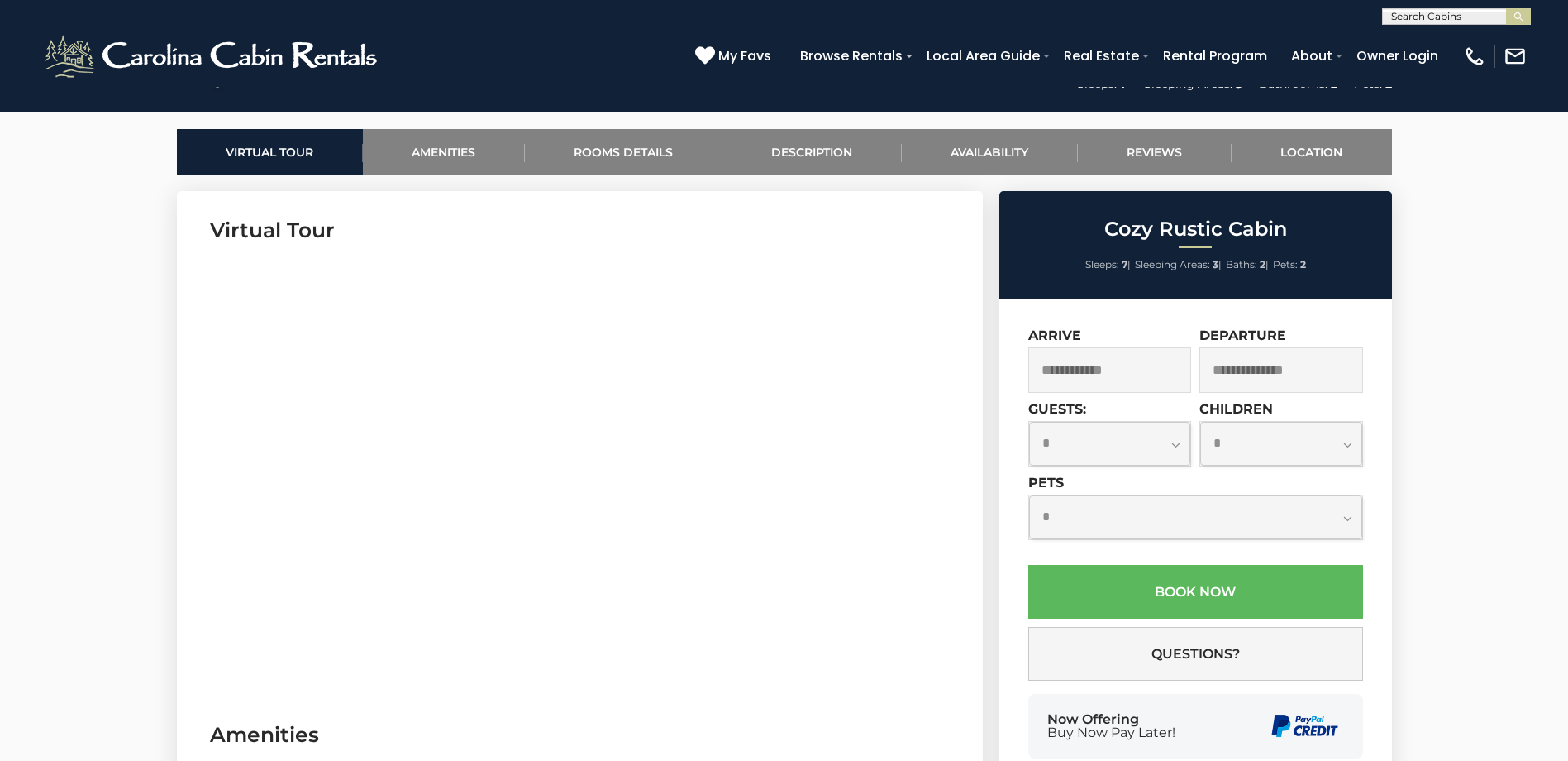
click at [1112, 357] on input "text" at bounding box center [1110, 370] width 163 height 46
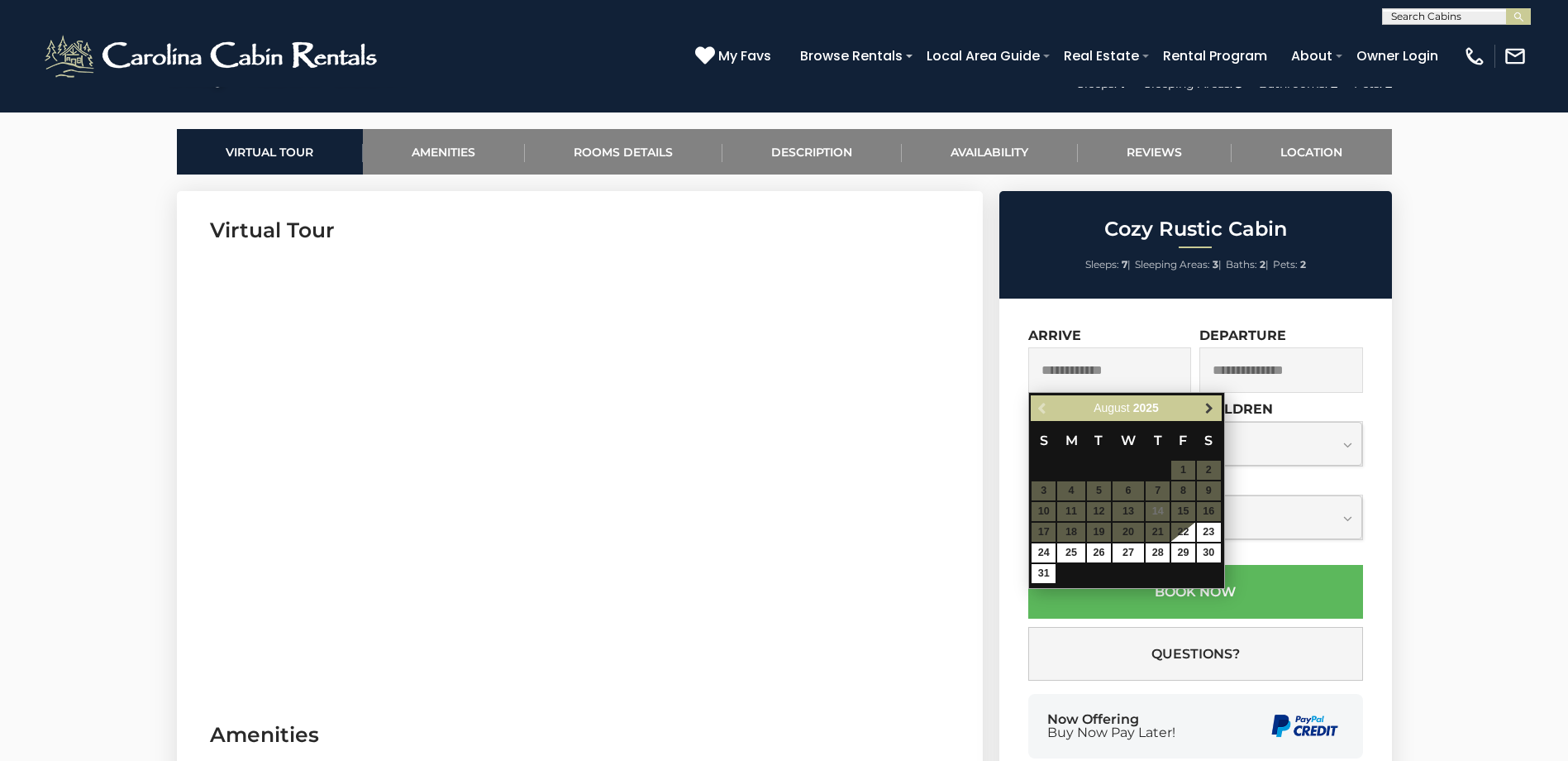
click at [1210, 405] on span "Next" at bounding box center [1209, 408] width 13 height 13
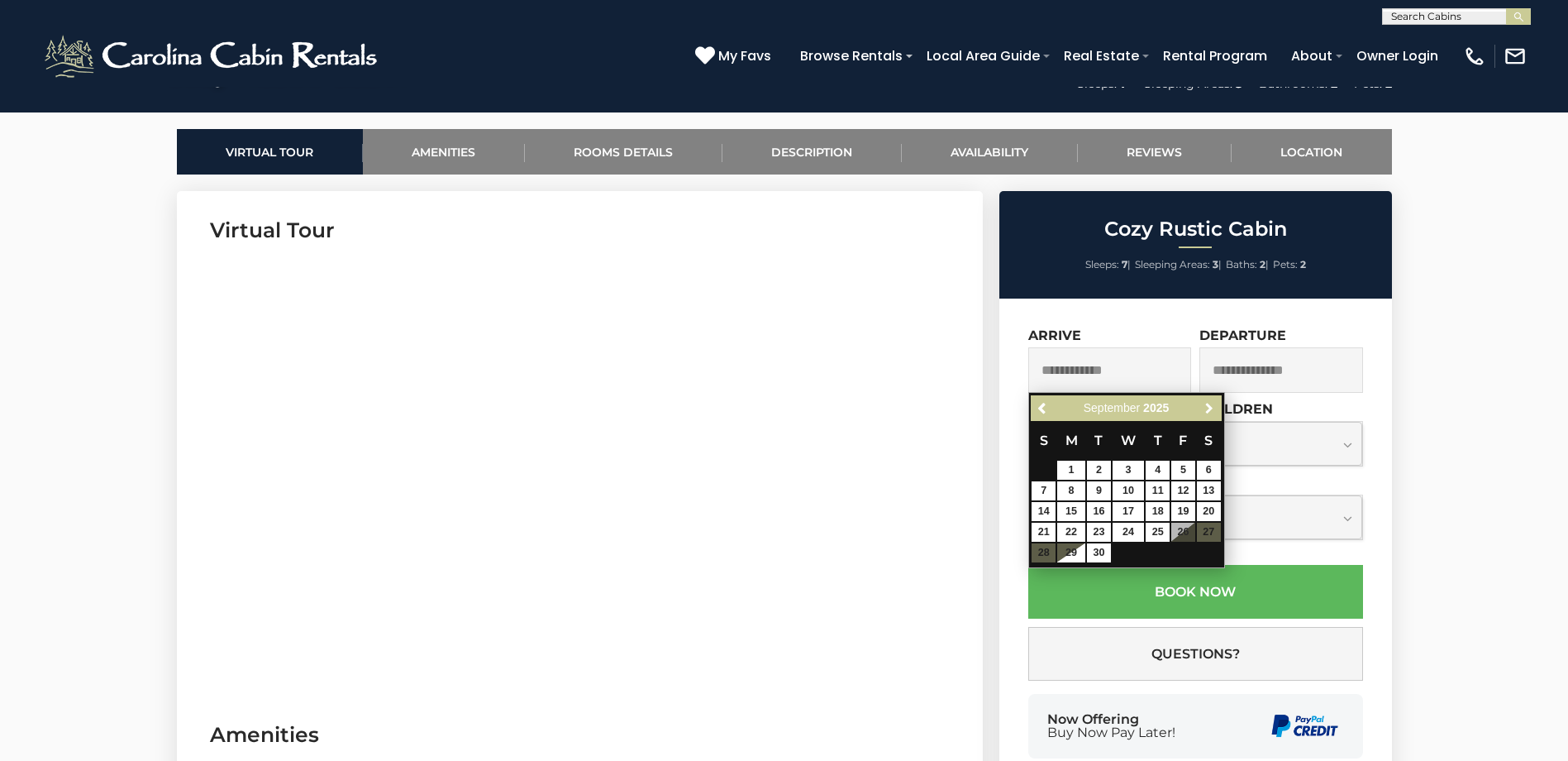
click at [1210, 405] on span "Next" at bounding box center [1209, 408] width 13 height 13
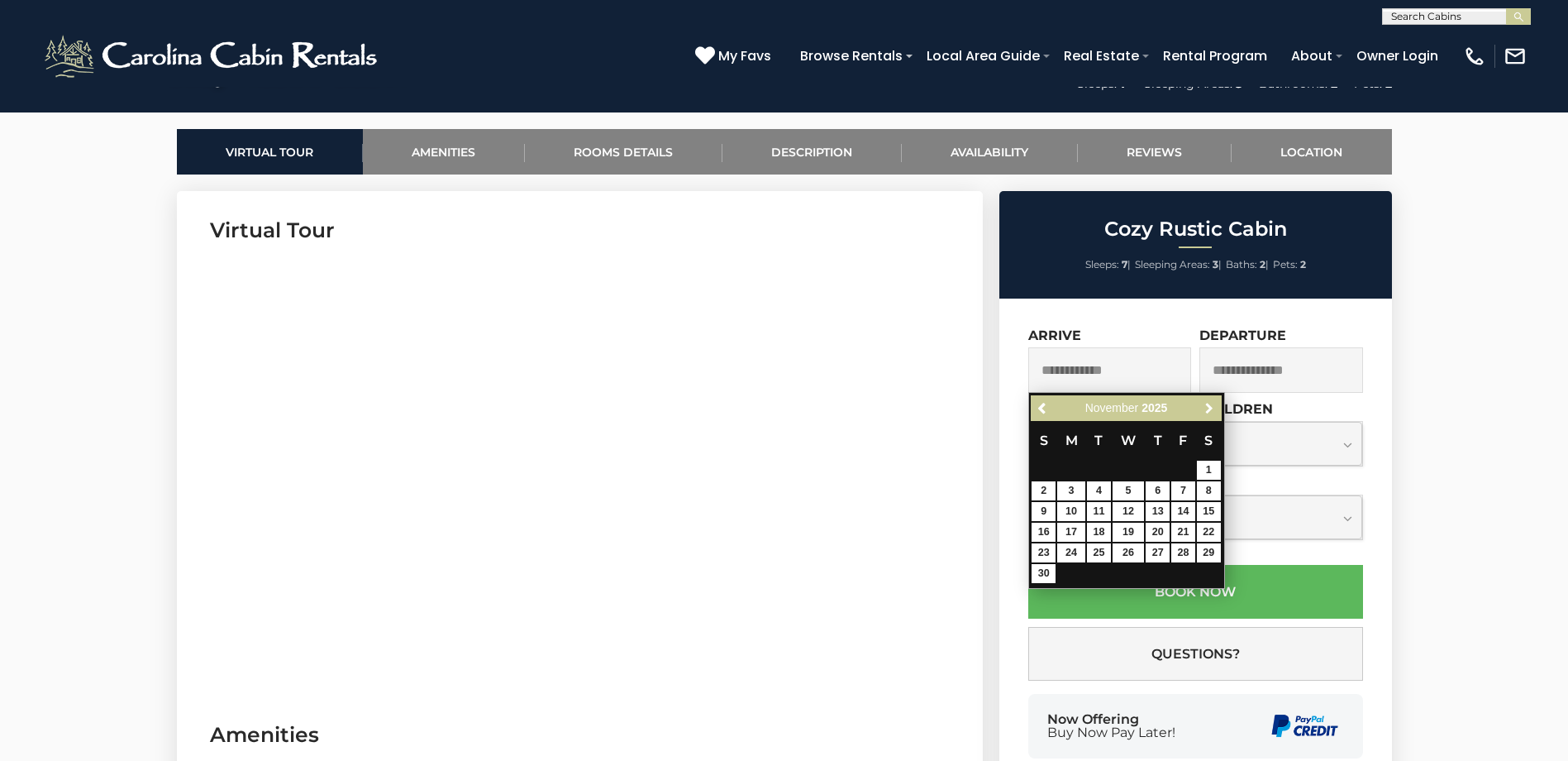
click at [1209, 408] on span "Next" at bounding box center [1209, 408] width 13 height 13
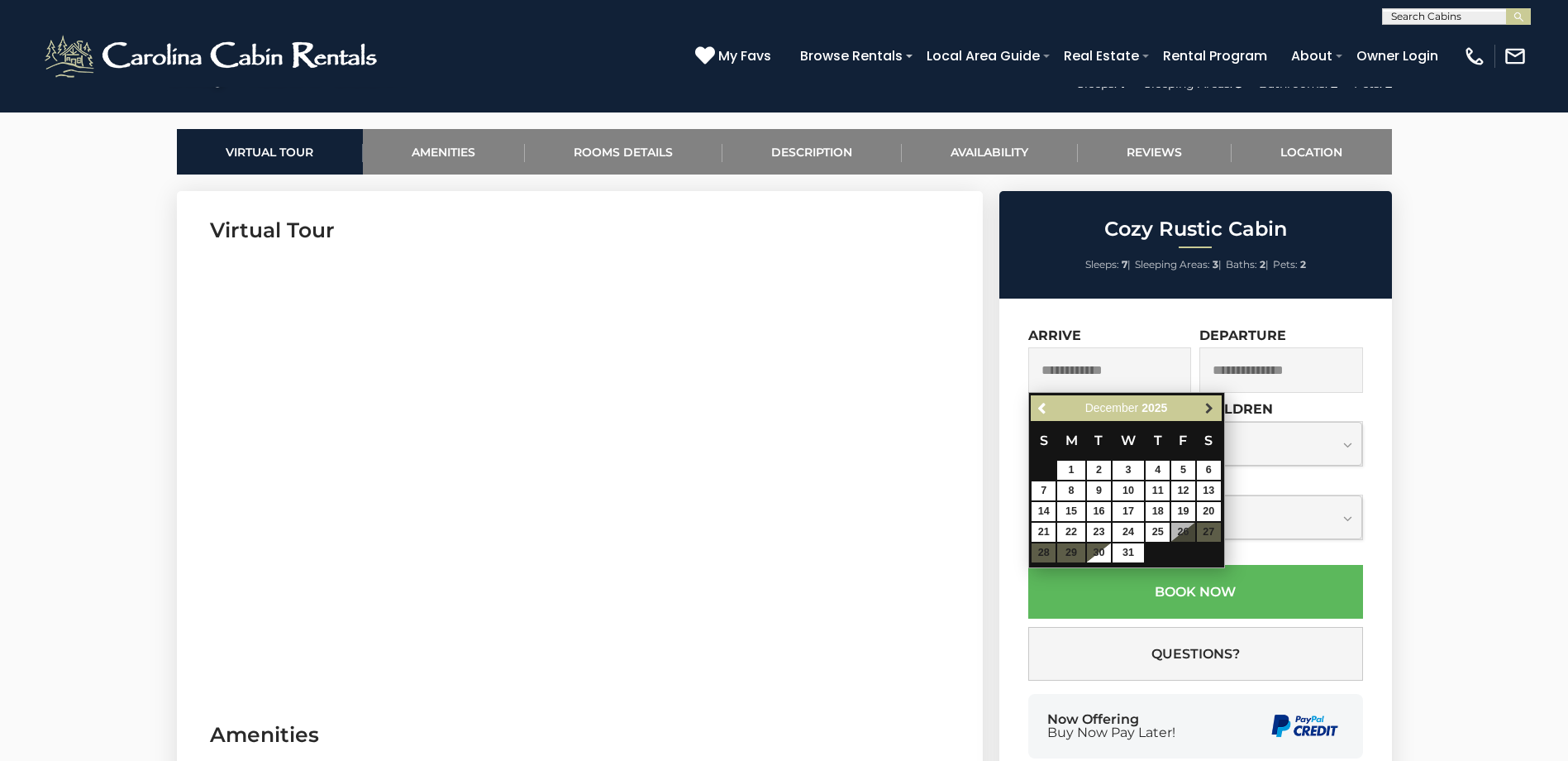
click at [1208, 408] on span "Next" at bounding box center [1209, 408] width 13 height 13
click at [1077, 531] on link "19" at bounding box center [1071, 533] width 28 height 19
type input "**********"
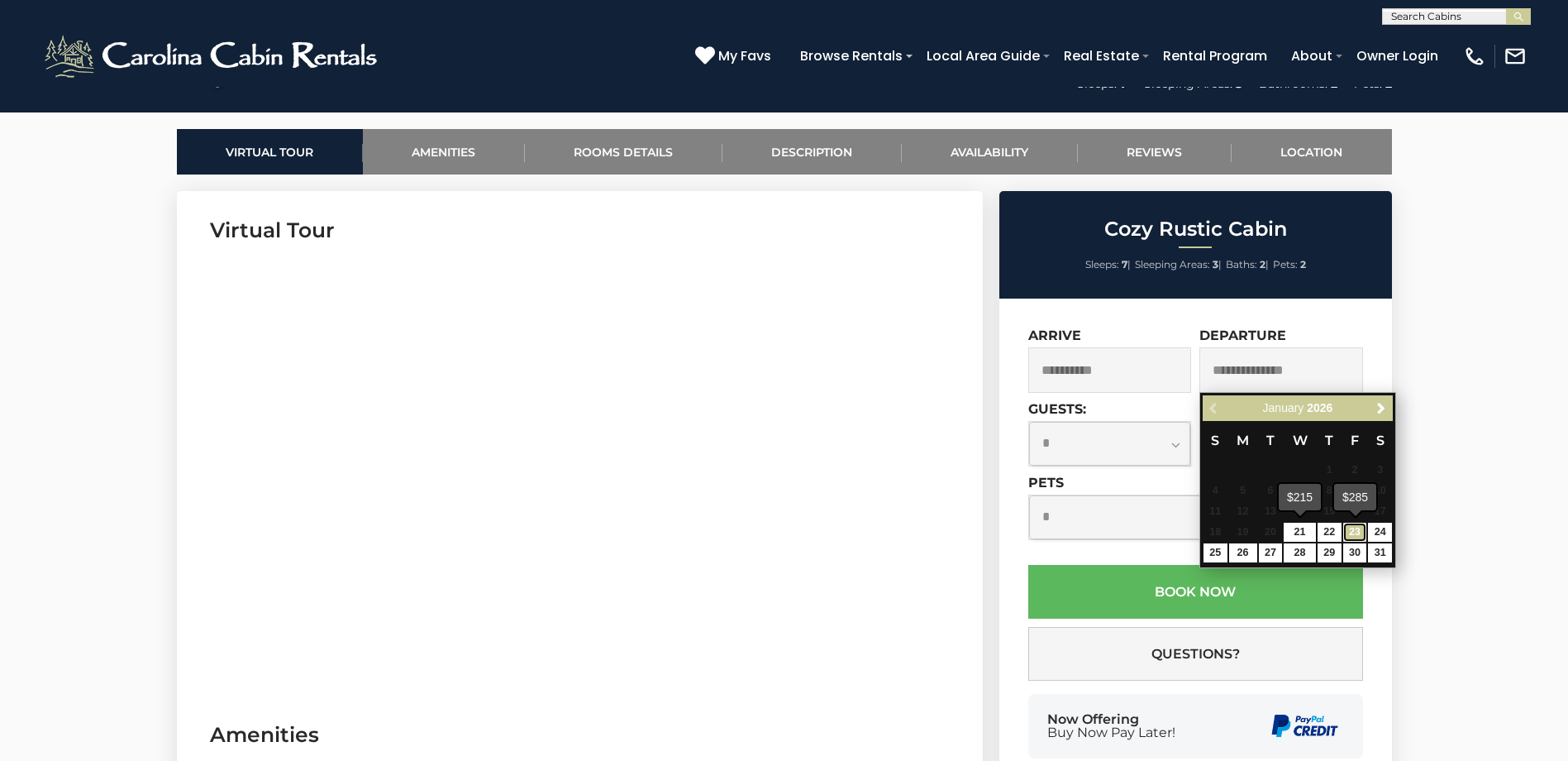
click at [1355, 531] on link "23" at bounding box center [1355, 533] width 24 height 19
type input "**********"
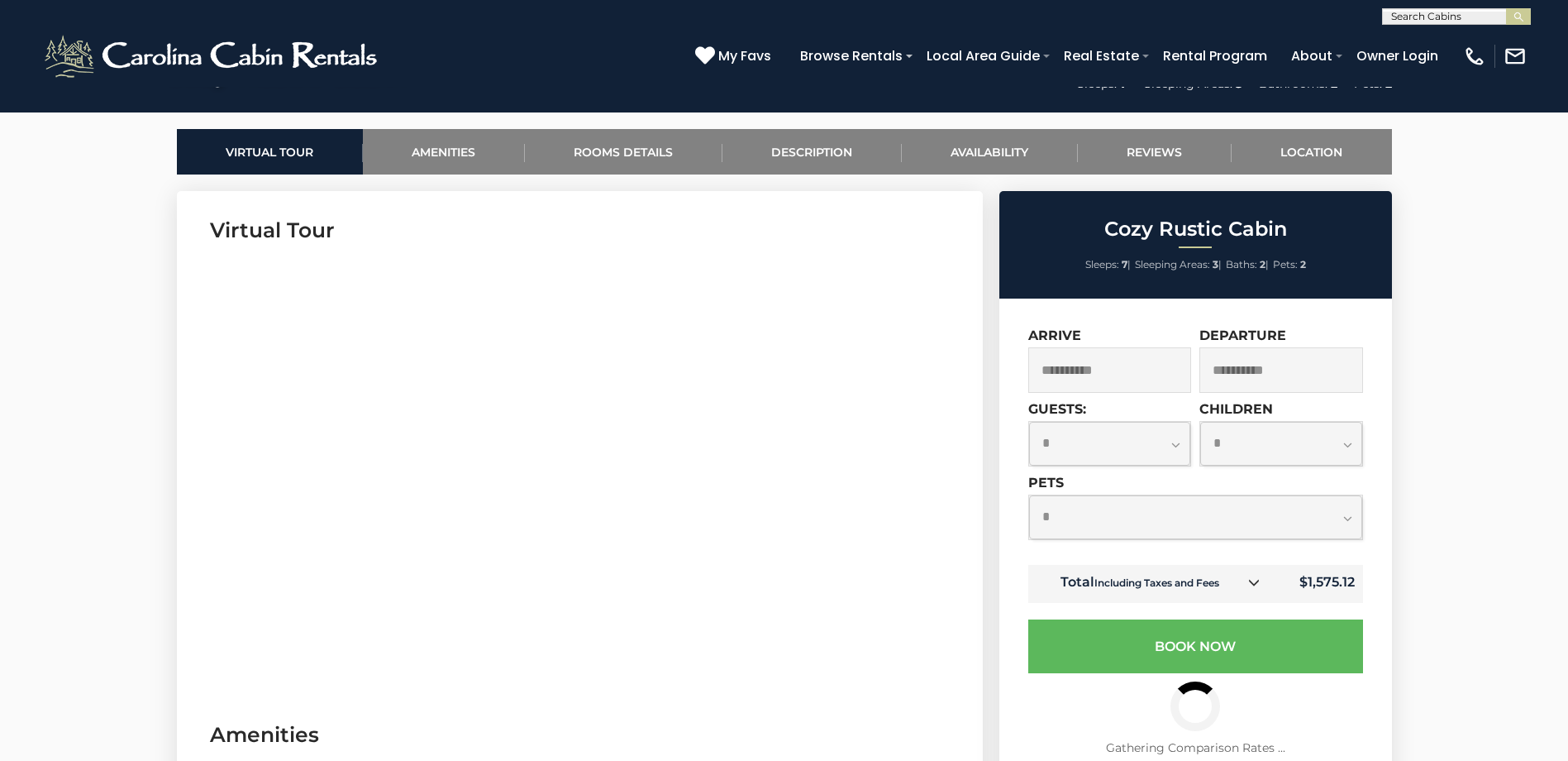
click at [1176, 445] on select "**********" at bounding box center [1109, 444] width 162 height 44
select select "*"
click at [1029, 422] on select "**********" at bounding box center [1109, 444] width 162 height 44
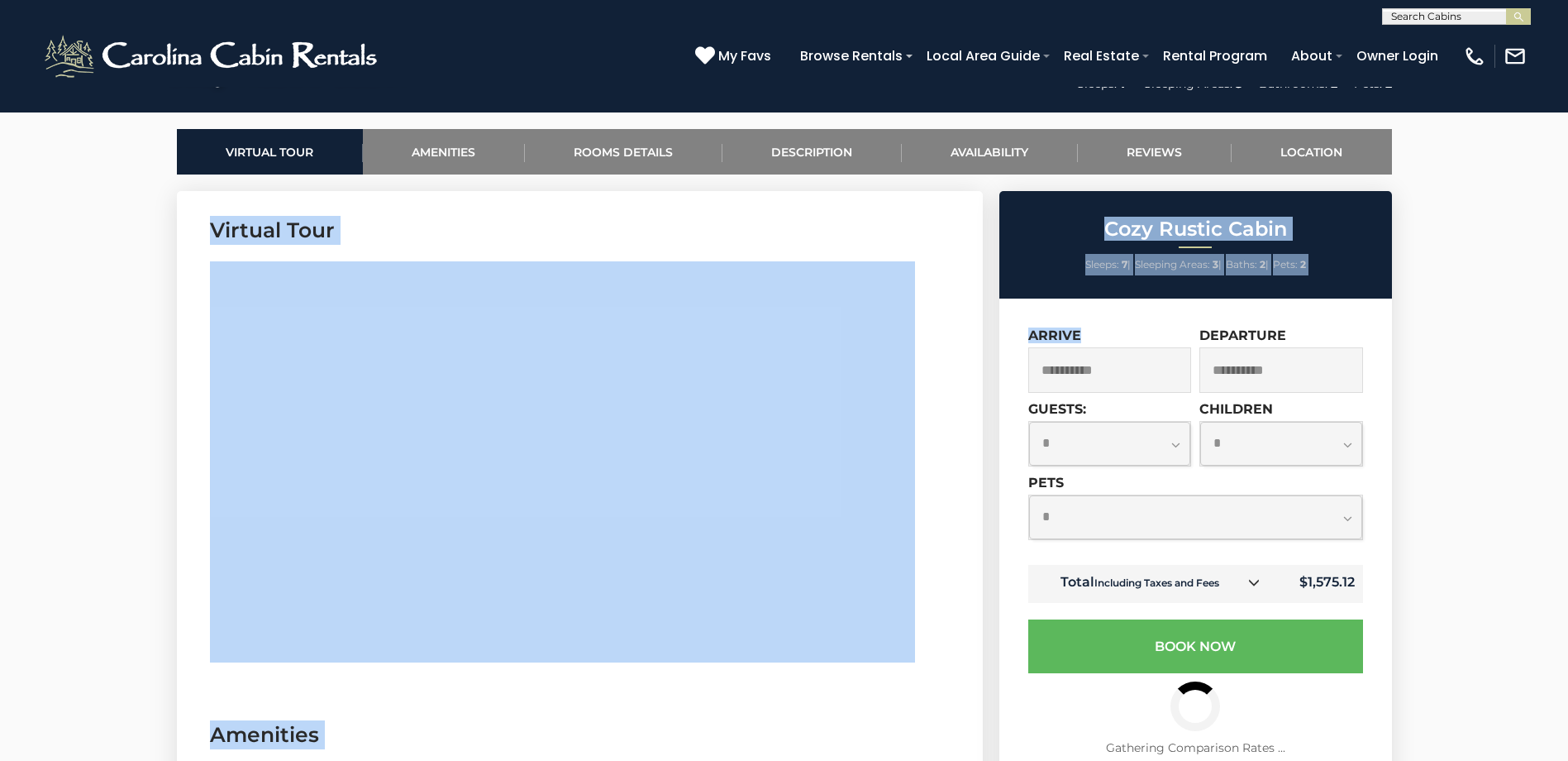
drag, startPoint x: 1434, startPoint y: 524, endPoint x: 1188, endPoint y: 378, distance: 286.1
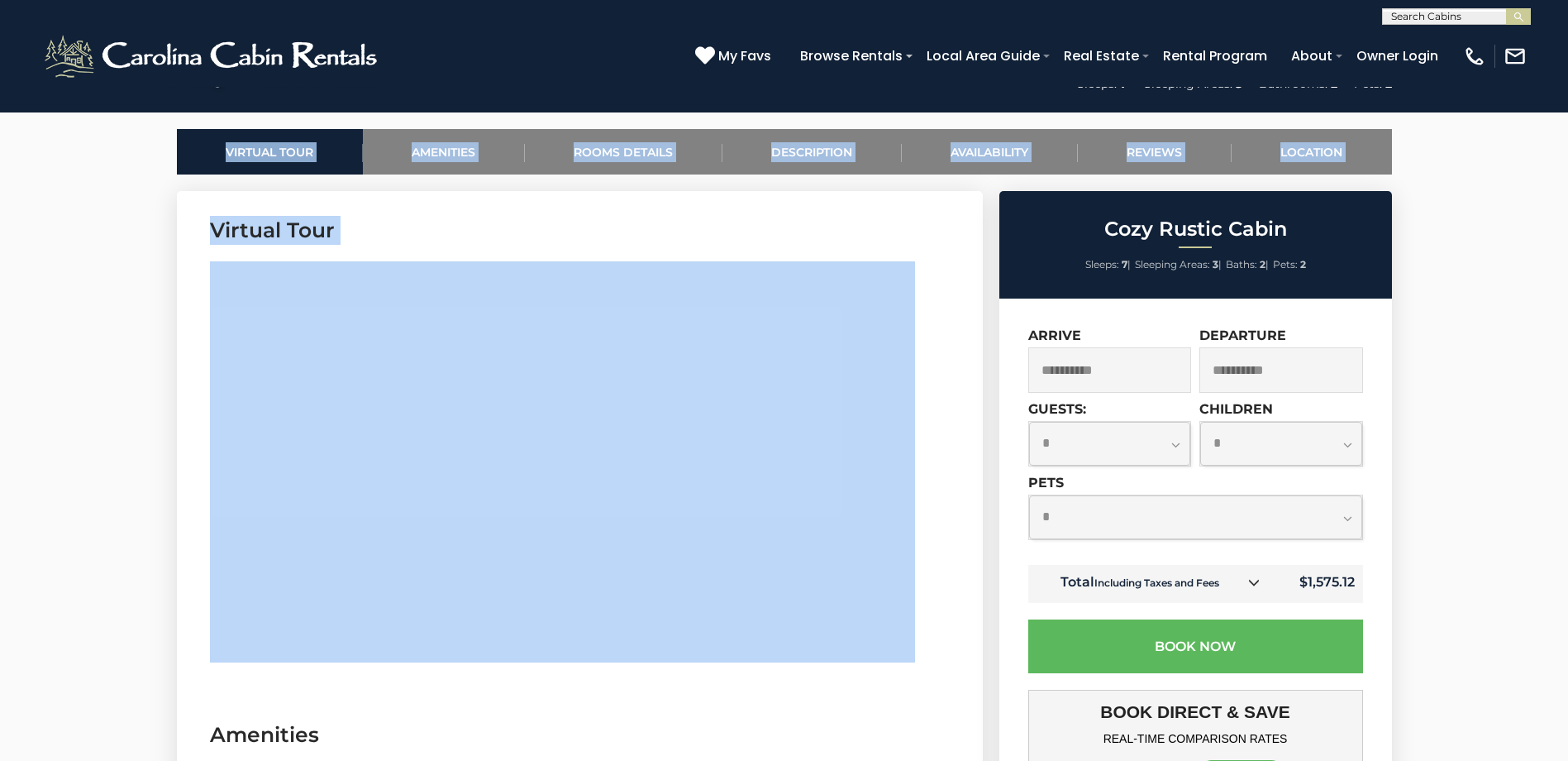
drag, startPoint x: 101, startPoint y: 588, endPoint x: 214, endPoint y: 473, distance: 161.2
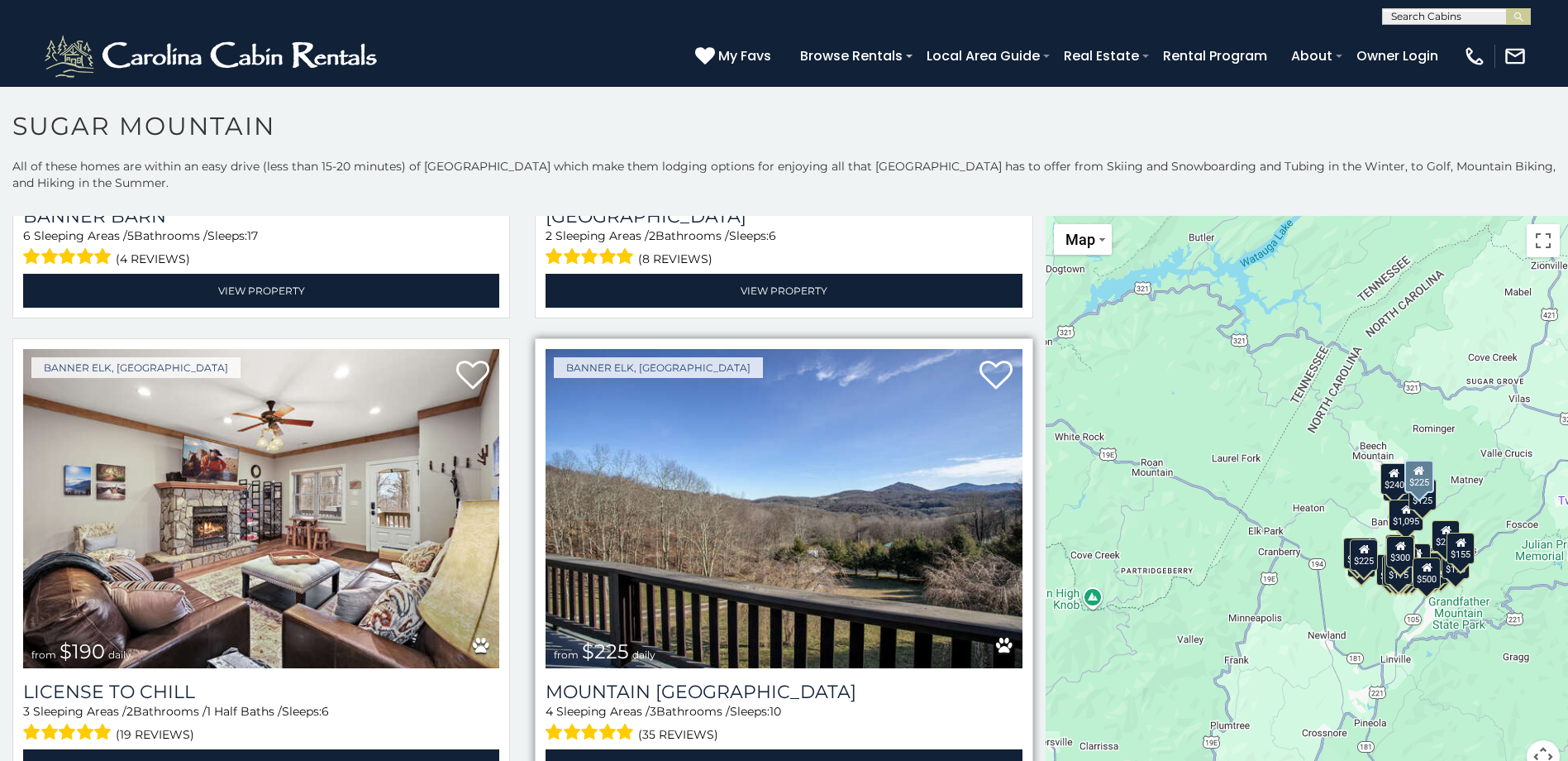
scroll to position [5705, 0]
